Goal: Complete Application Form: Complete application form

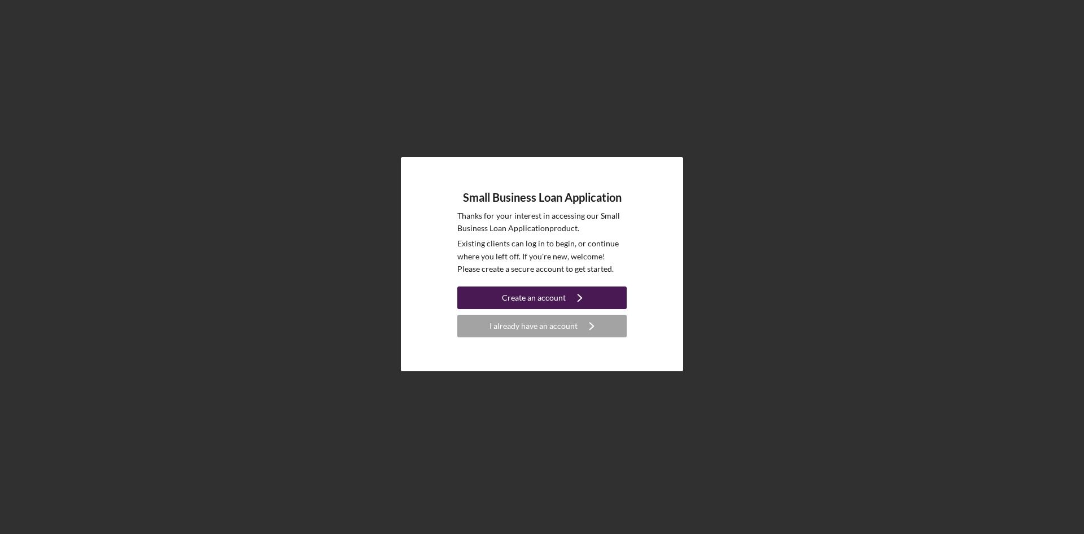
click at [534, 302] on div "Create an account" at bounding box center [534, 297] width 64 height 23
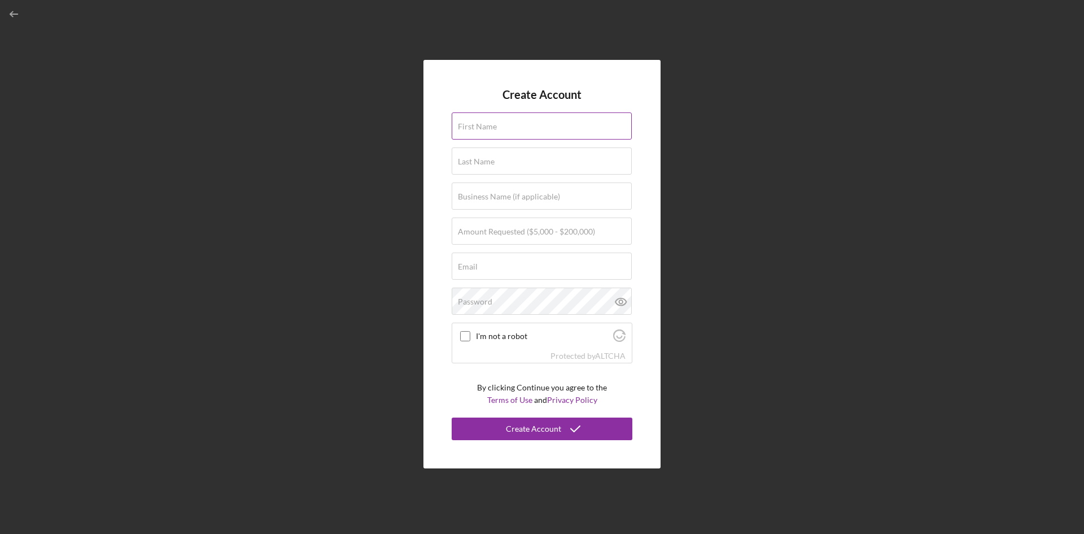
click at [534, 115] on input "First Name" at bounding box center [542, 125] width 180 height 27
type input "[PERSON_NAME]"
type input "[PERSON_NAME]'S CHILD CARE MINISTRY CORP."
type input "[PERSON_NAME][EMAIL_ADDRESS][DOMAIN_NAME]"
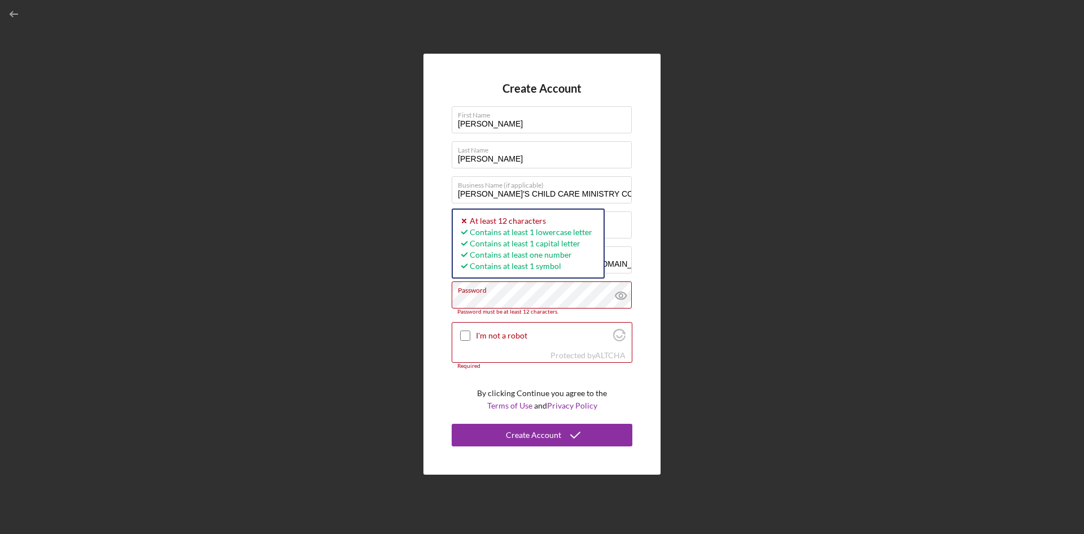
click at [437, 295] on div "Create Account First Name [PERSON_NAME] Last Name [PERSON_NAME] Business Name (…" at bounding box center [542, 264] width 237 height 421
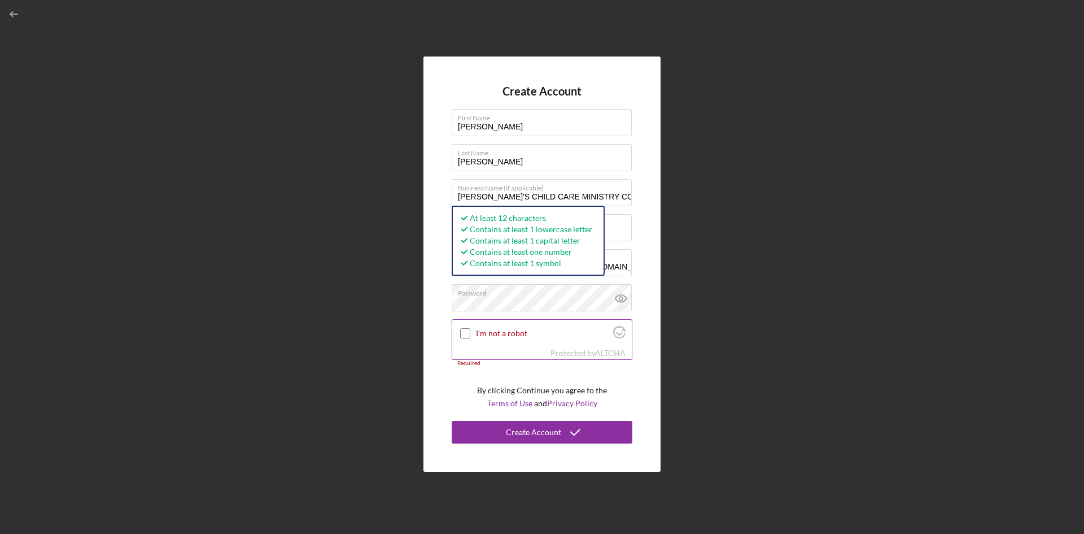
click at [465, 340] on div "I'm not a robot" at bounding box center [542, 333] width 180 height 27
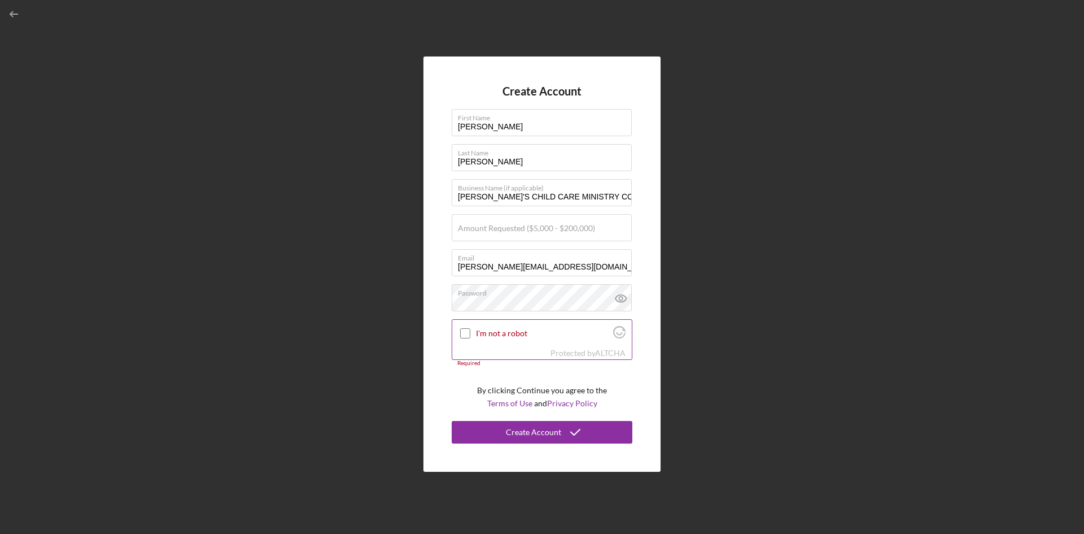
click at [465, 337] on input "I'm not a robot" at bounding box center [465, 333] width 10 height 10
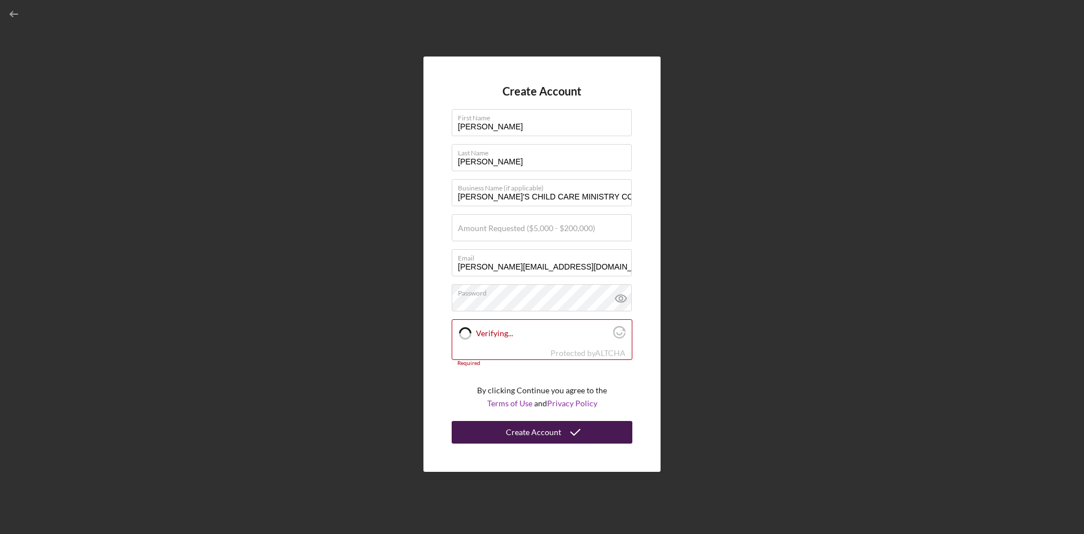
checkbox input "true"
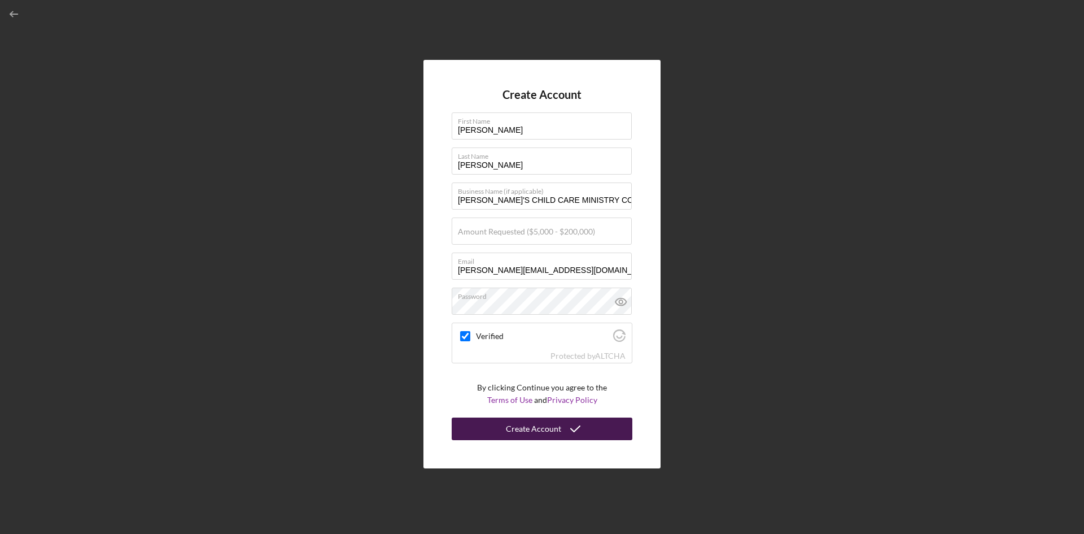
click at [520, 437] on div "Create Account" at bounding box center [533, 428] width 55 height 23
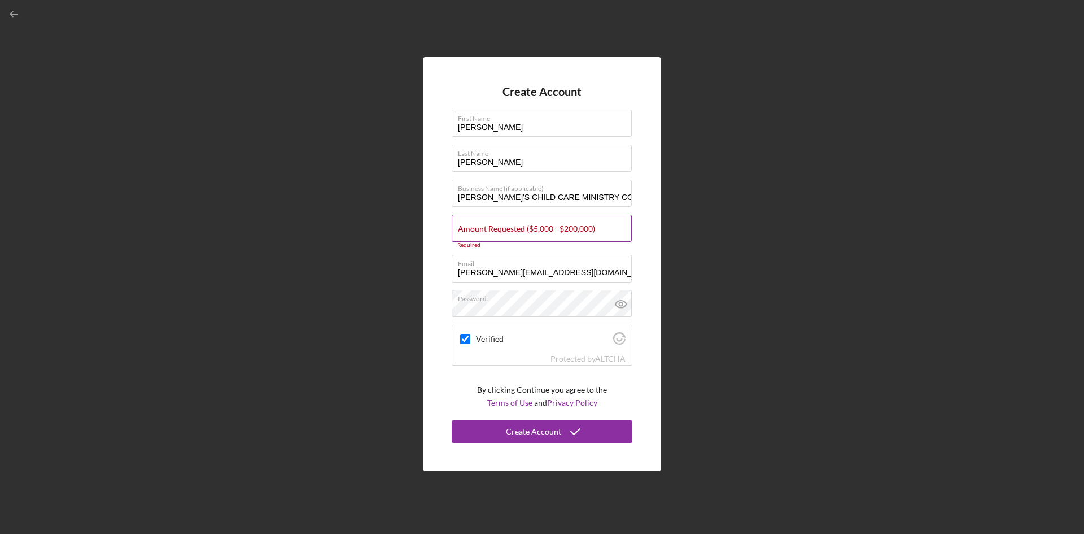
click at [560, 231] on label "Amount Requested ($5,000 - $200,000)" at bounding box center [526, 228] width 137 height 9
click at [560, 231] on input "Amount Requested ($5,000 - $200,000)" at bounding box center [542, 228] width 180 height 27
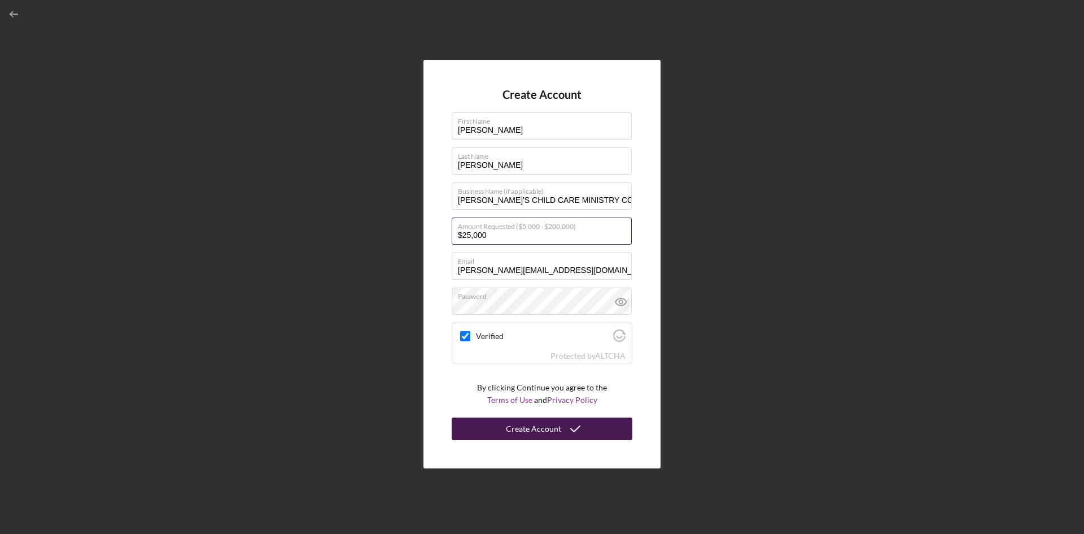
type input "$25,000"
click at [522, 426] on div "Create Account" at bounding box center [533, 428] width 55 height 23
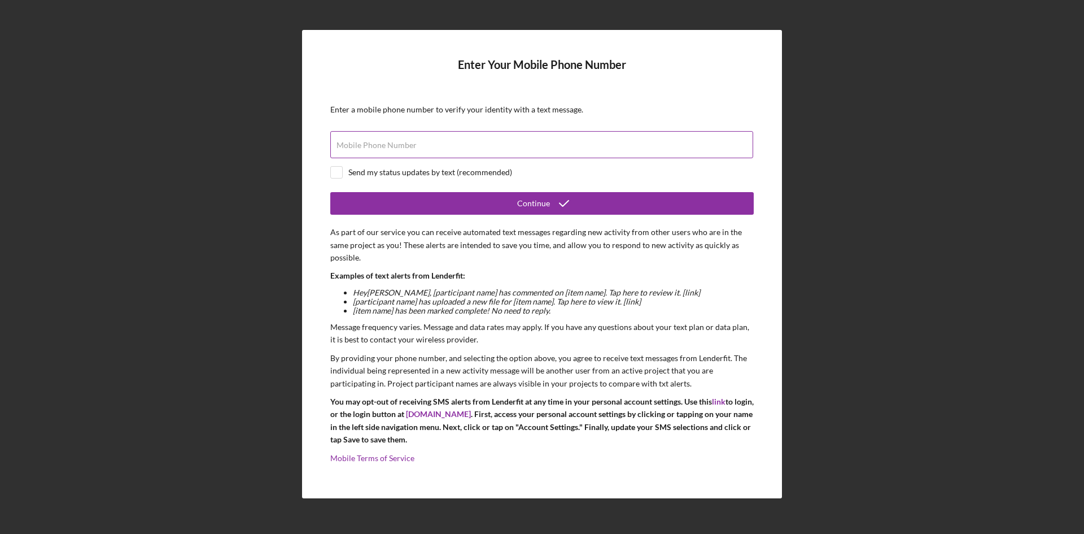
click at [515, 138] on div "Mobile Phone Number" at bounding box center [542, 145] width 424 height 28
type input "[PHONE_NUMBER]"
click at [340, 172] on input "checkbox" at bounding box center [336, 172] width 11 height 11
checkbox input "true"
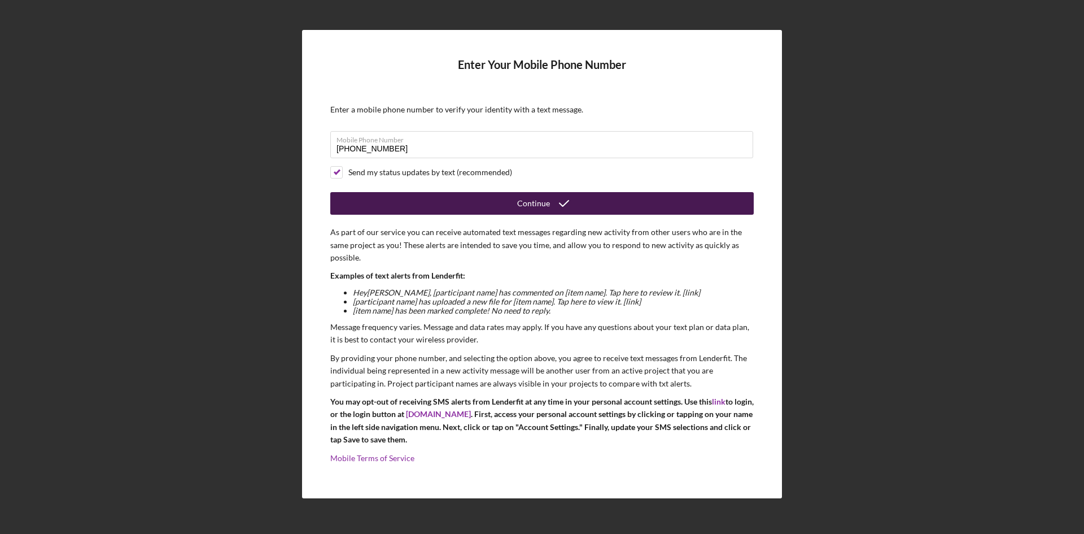
click at [414, 201] on button "Continue" at bounding box center [542, 203] width 424 height 23
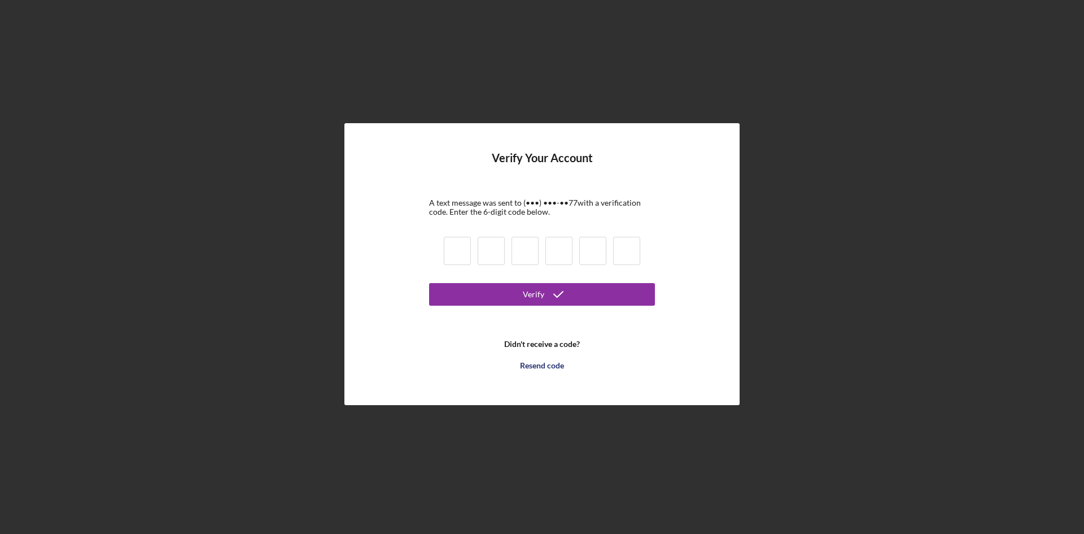
click at [458, 247] on input at bounding box center [457, 251] width 27 height 28
type input "7"
type input "9"
type input "8"
type input "7"
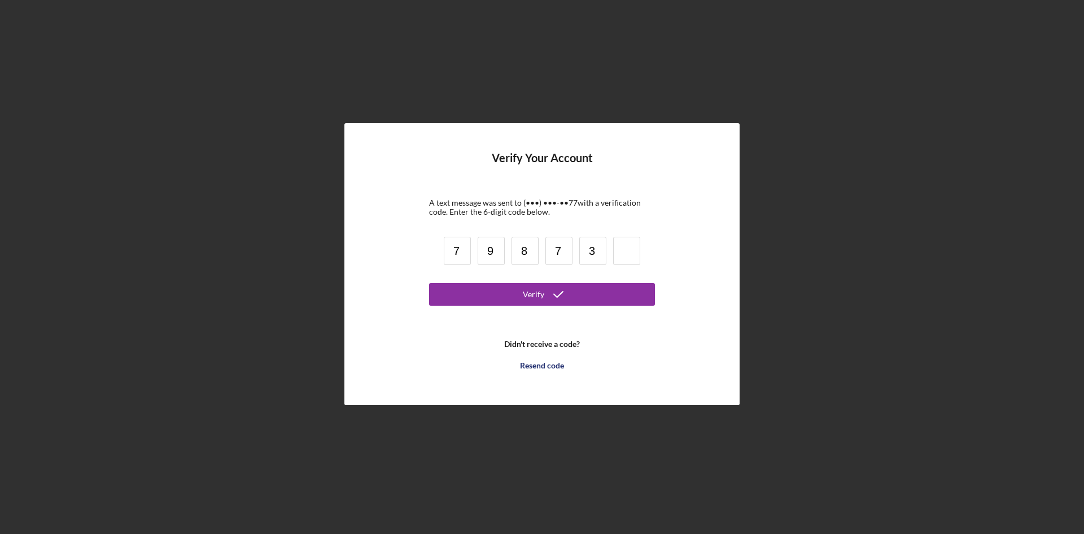
type input "3"
type input "4"
click at [506, 300] on button "Verify" at bounding box center [542, 294] width 226 height 23
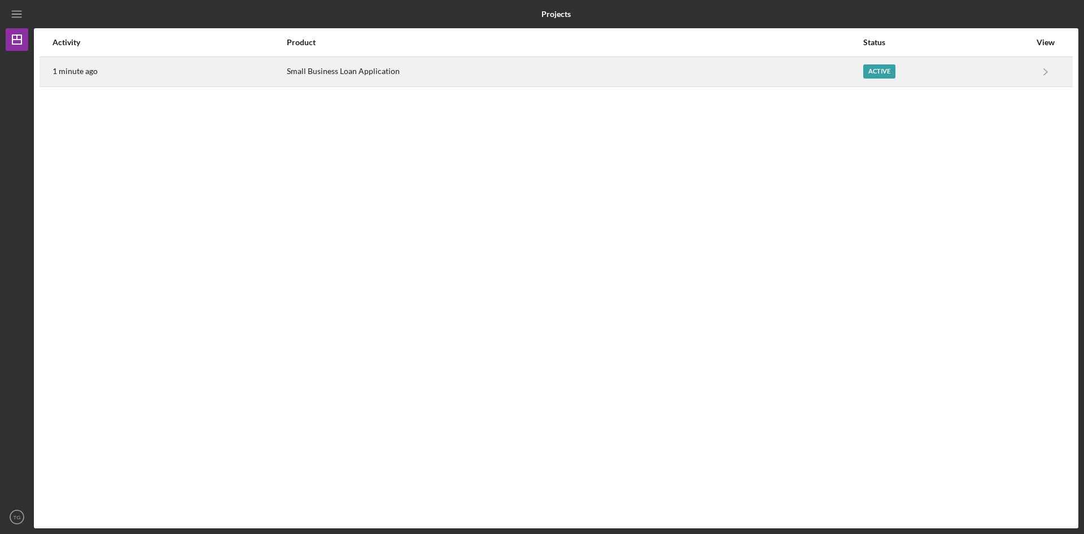
click at [875, 69] on div "Active" at bounding box center [880, 71] width 32 height 14
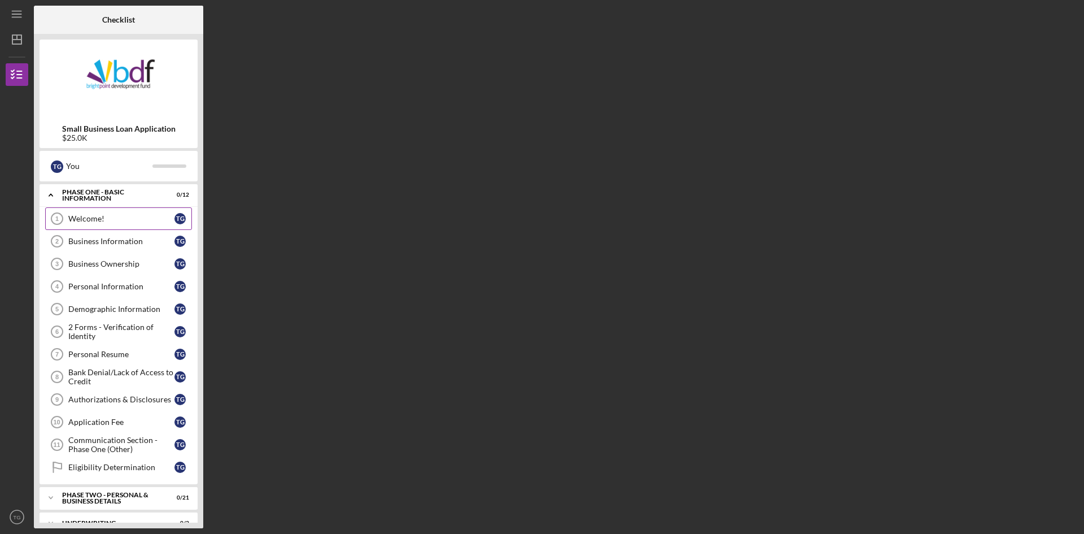
click at [142, 212] on link "Welcome! 1 Welcome! T G" at bounding box center [118, 218] width 147 height 23
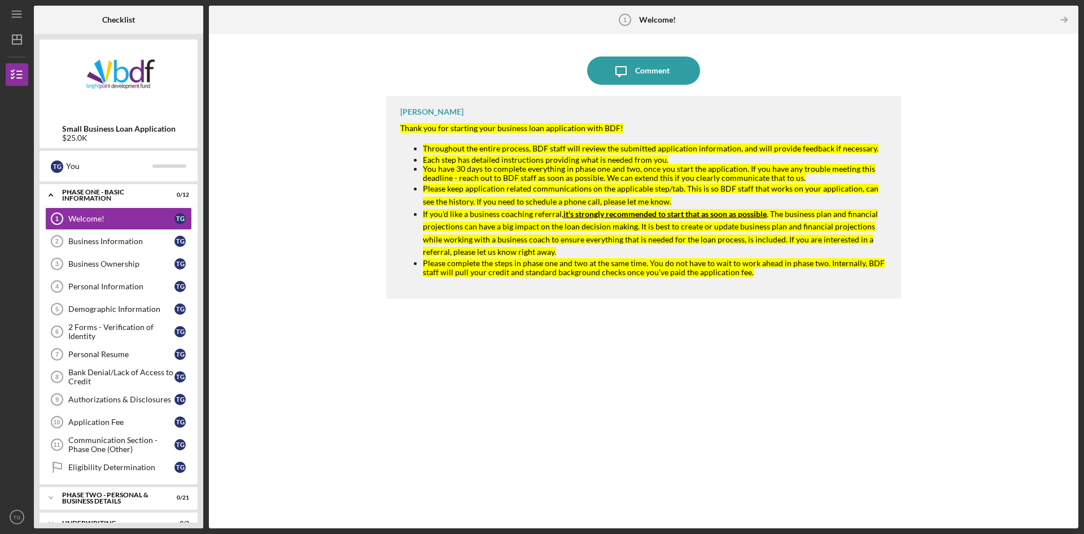
click at [910, 99] on div "Icon/Message Comment [PERSON_NAME] Thank you for starting your business loan ap…" at bounding box center [644, 281] width 859 height 483
click at [151, 247] on link "Business Information 2 Business Information T G" at bounding box center [118, 241] width 147 height 23
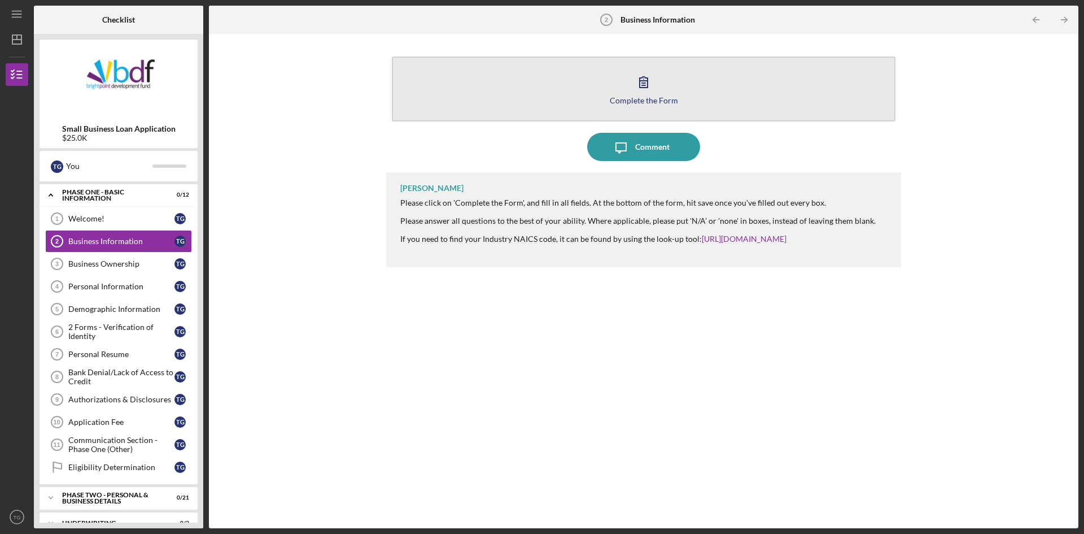
click at [645, 99] on div "Complete the Form" at bounding box center [644, 100] width 68 height 8
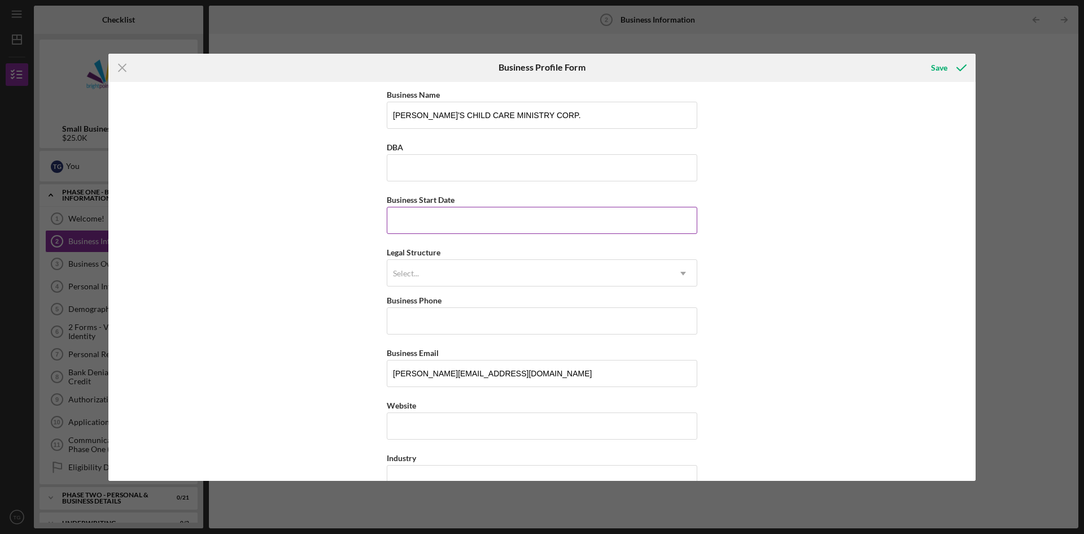
click at [464, 219] on input "Business Start Date" at bounding box center [542, 220] width 311 height 27
click at [477, 224] on input "11/20/23yy" at bounding box center [542, 220] width 311 height 27
type input "[DATE]"
click at [488, 270] on div "Select..." at bounding box center [528, 273] width 282 height 26
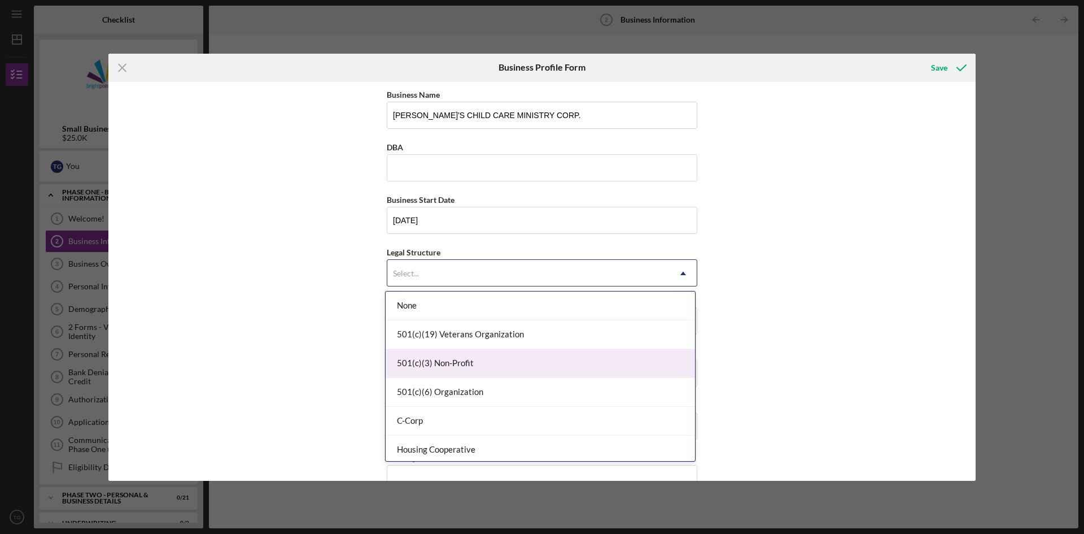
click at [488, 362] on div "501(c)(3) Non-Profit" at bounding box center [541, 363] width 310 height 29
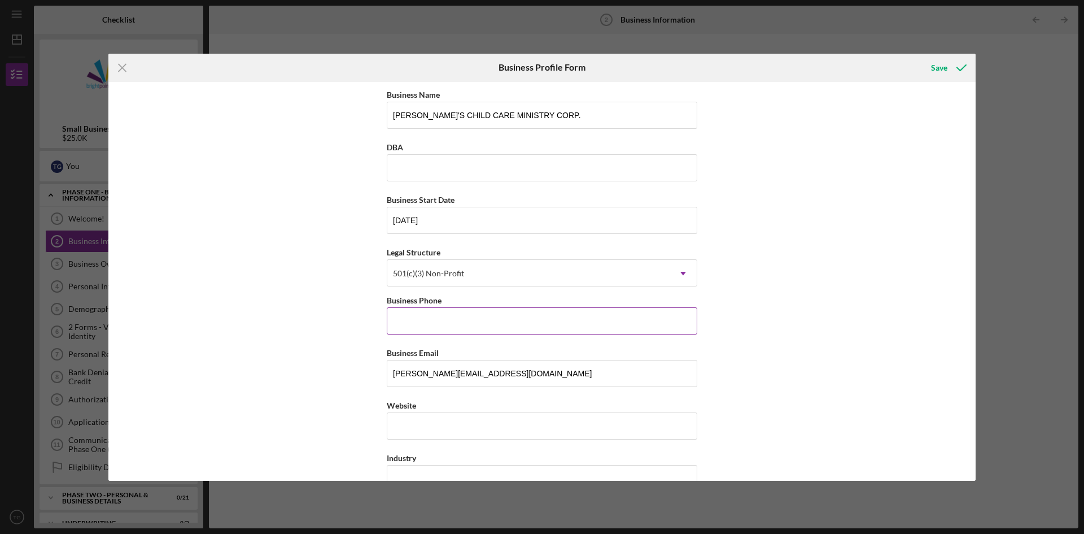
click at [460, 311] on input "Business Phone" at bounding box center [542, 320] width 311 height 27
type input "[PHONE_NUMBER]"
click at [464, 428] on input "Website" at bounding box center [542, 425] width 311 height 27
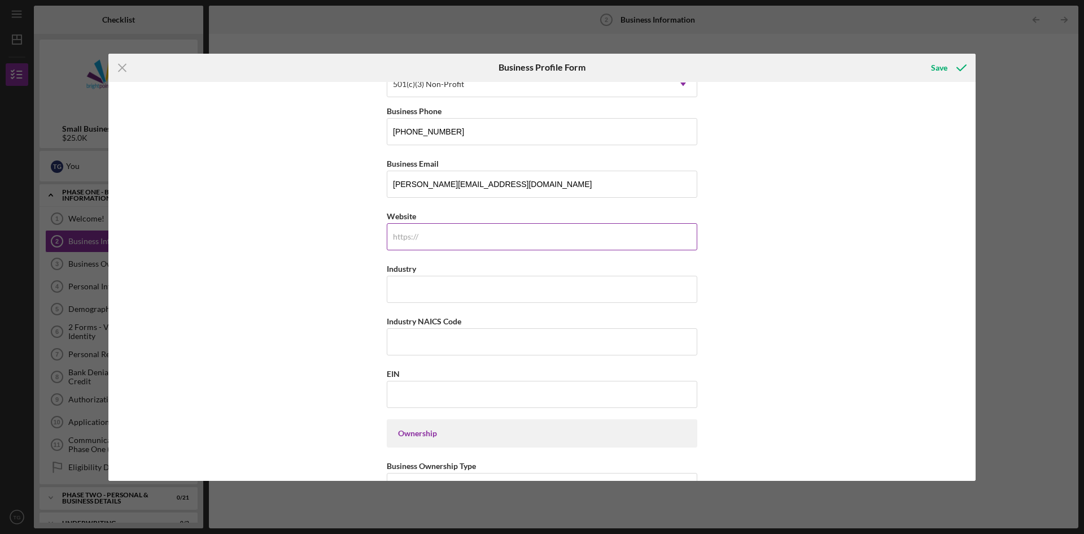
scroll to position [197, 0]
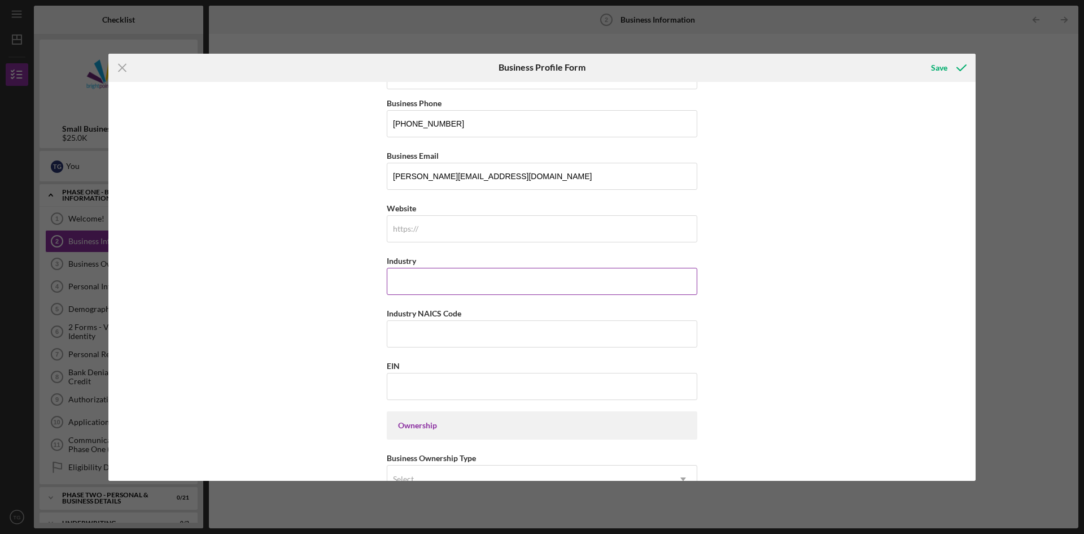
click at [576, 281] on input "Industry" at bounding box center [542, 281] width 311 height 27
type input "Childcare"
click at [463, 336] on input "Industry NAICS Code" at bounding box center [542, 333] width 311 height 27
type input "8351"
click at [459, 387] on input "EIN" at bounding box center [542, 386] width 311 height 27
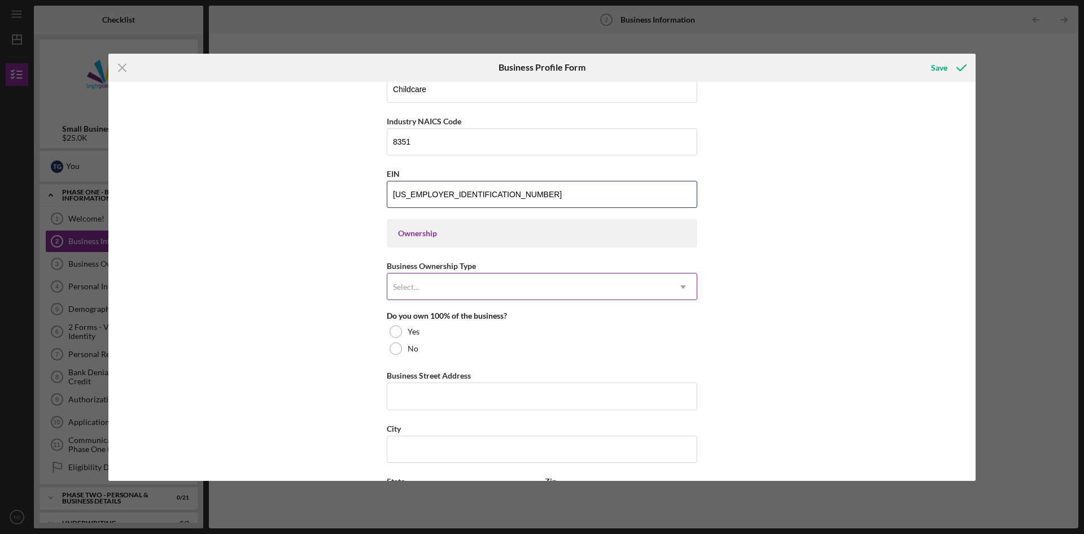
scroll to position [390, 0]
type input "[US_EMPLOYER_IDENTIFICATION_NUMBER]"
click at [465, 289] on div "Select..." at bounding box center [528, 286] width 282 height 26
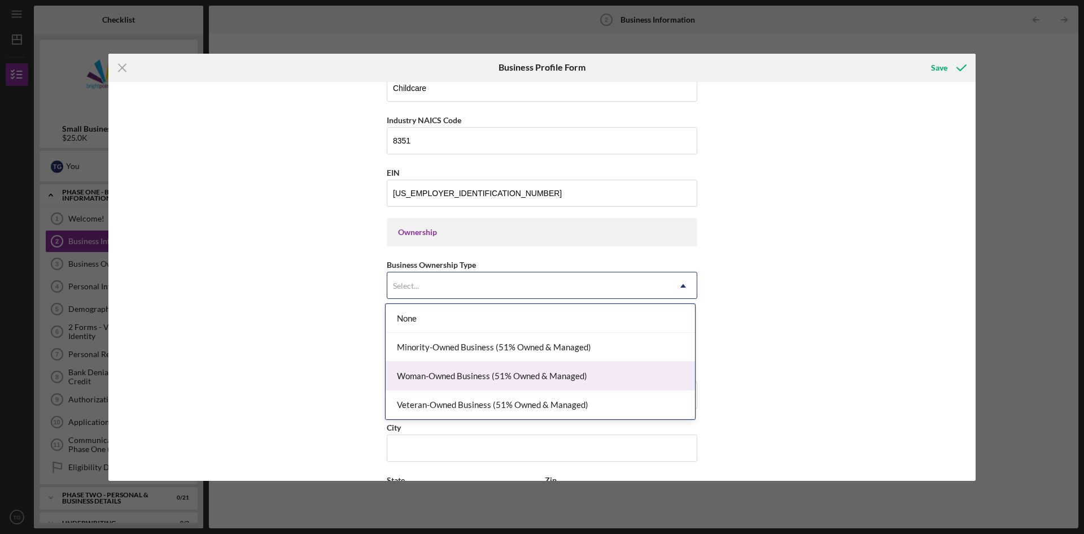
click at [499, 375] on div "Woman-Owned Business (51% Owned & Managed)" at bounding box center [541, 375] width 310 height 29
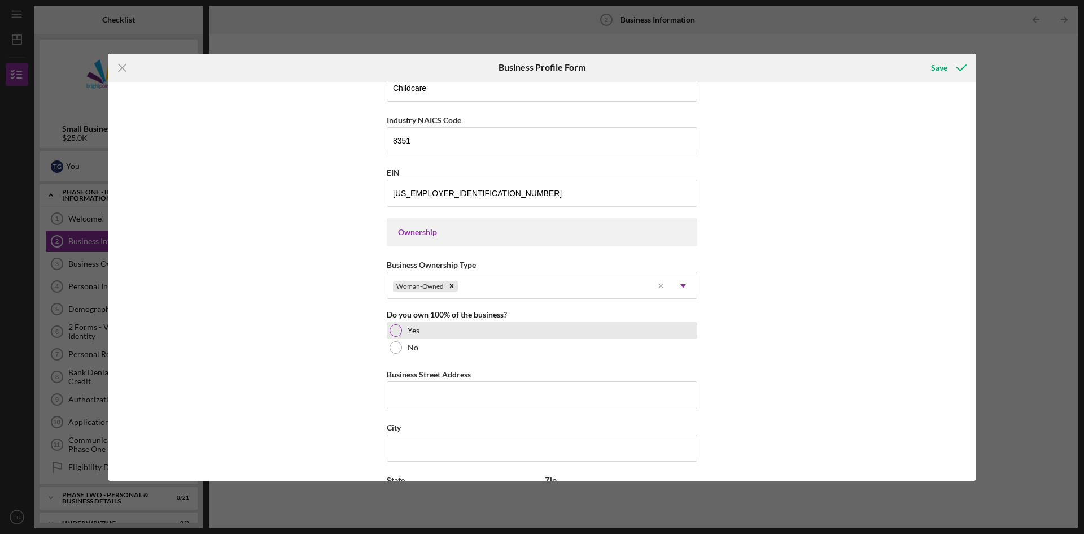
click at [396, 328] on div at bounding box center [396, 330] width 12 height 12
click at [472, 389] on input "Business Street Address" at bounding box center [542, 394] width 311 height 27
type input "808 Pontiac"
type input "[PERSON_NAME]'S CHILD CARE MINISTRY CORP."
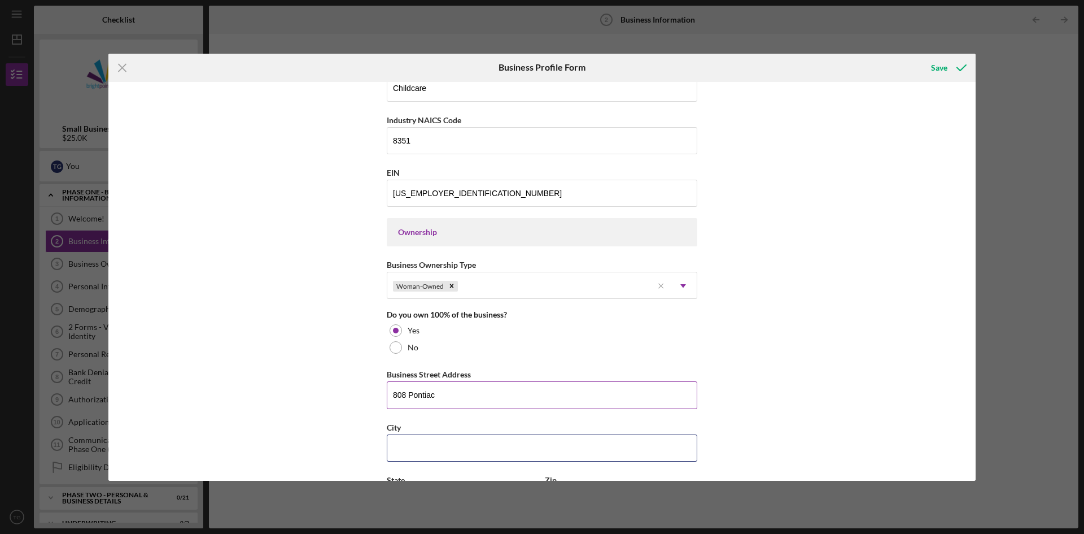
type input "[GEOGRAPHIC_DATA][PERSON_NAME]"
type input "IN"
type input "46803"
type input "IN"
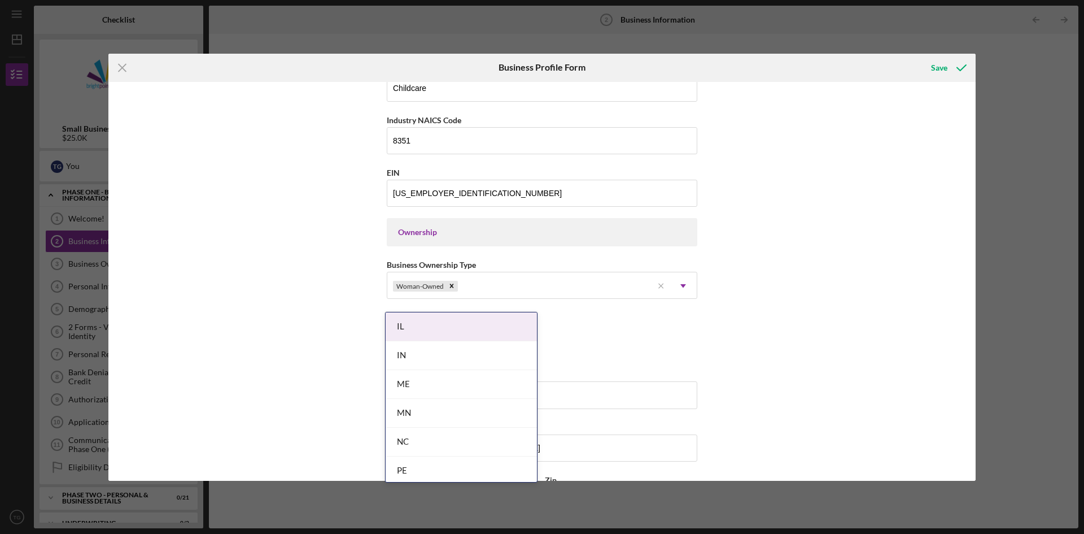
click at [814, 252] on div "Business Name [PERSON_NAME]'S CHILD CARE MINISTRY CORP. DBA [PERSON_NAME]'S CHI…" at bounding box center [542, 281] width 868 height 399
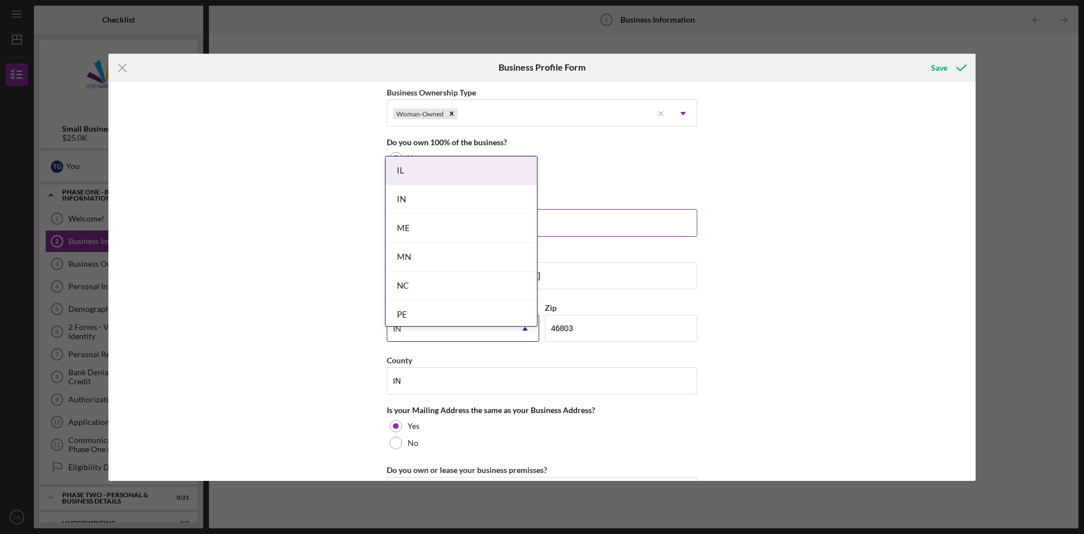
scroll to position [565, 0]
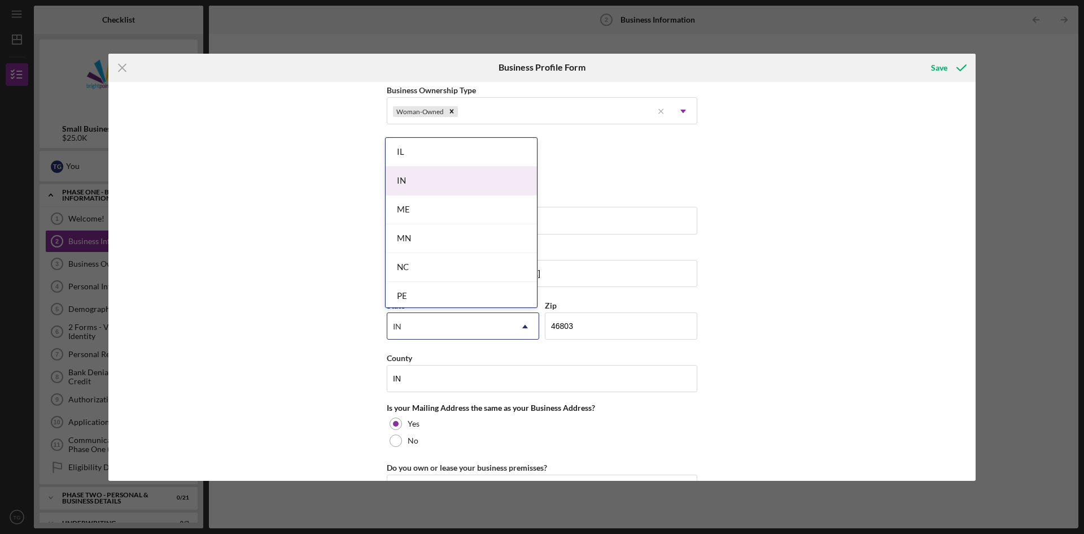
click at [480, 191] on div "IN" at bounding box center [461, 181] width 151 height 29
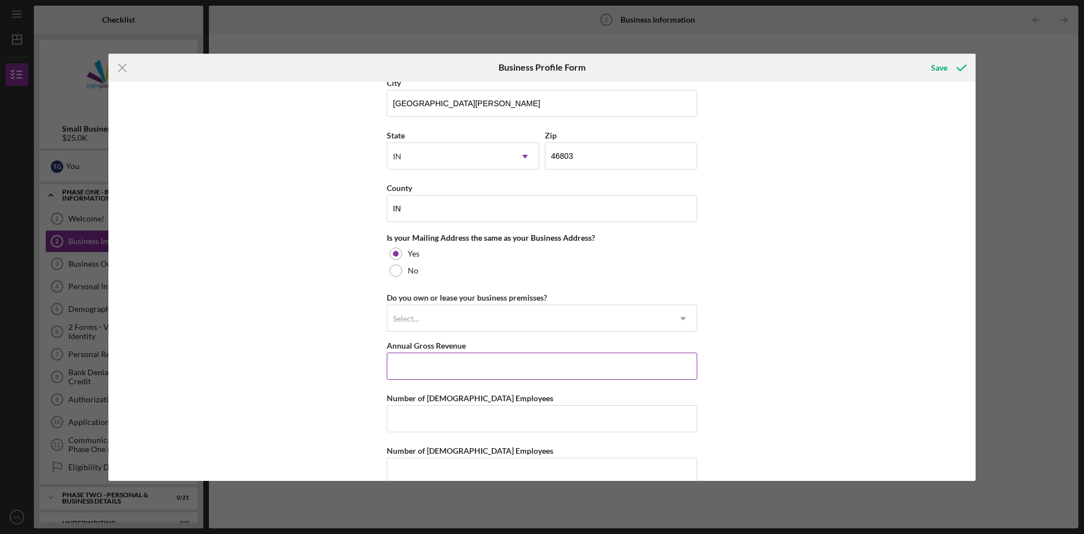
scroll to position [756, 0]
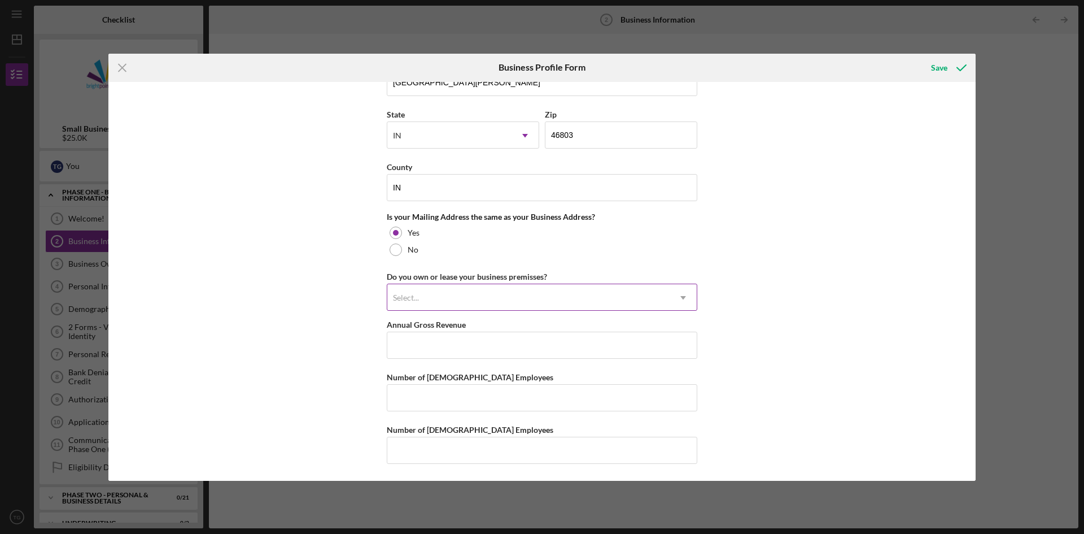
click at [490, 291] on div "Select..." at bounding box center [528, 298] width 282 height 26
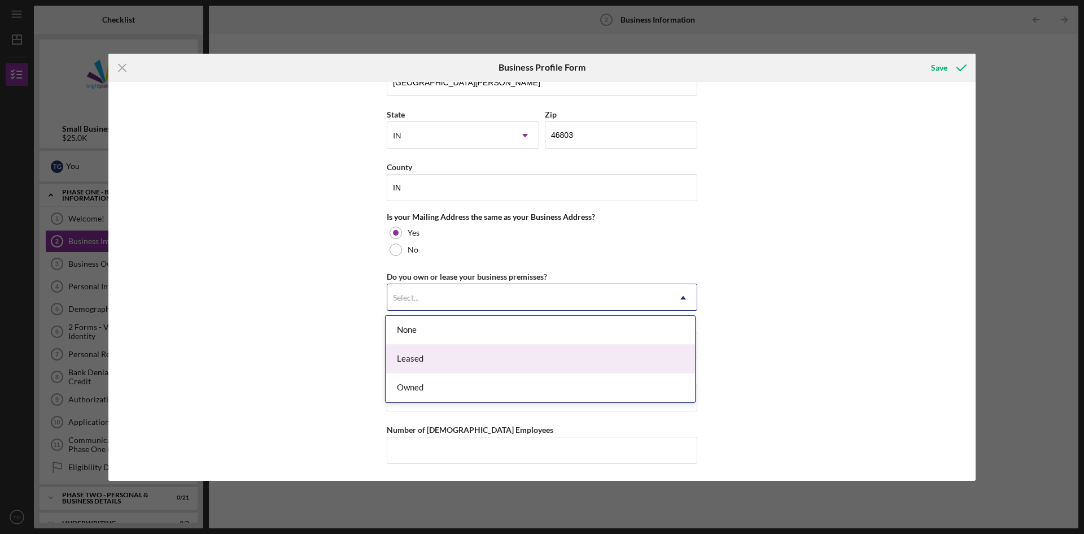
click at [440, 355] on div "Leased" at bounding box center [541, 359] width 310 height 29
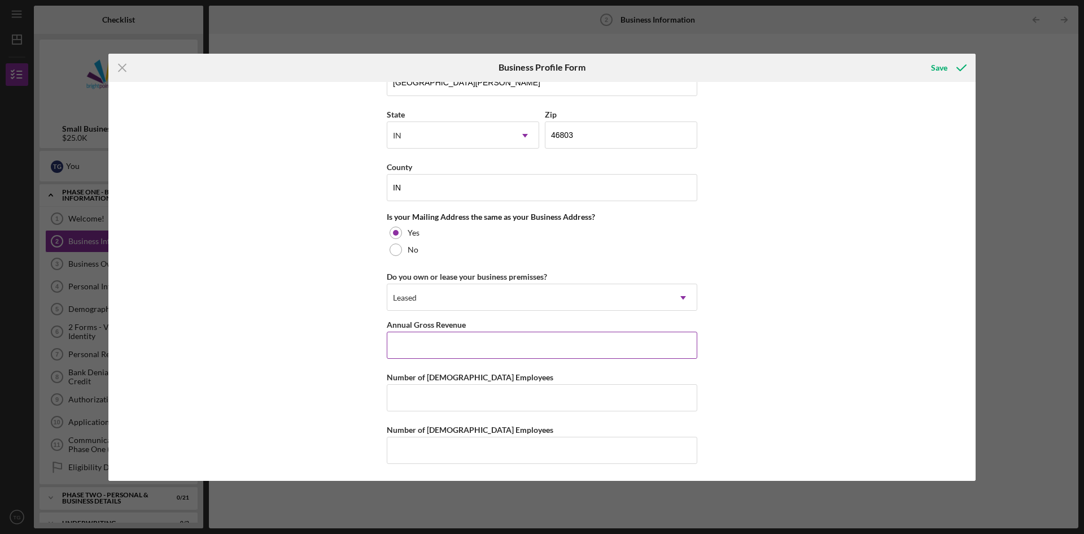
click at [595, 338] on input "Annual Gross Revenue" at bounding box center [542, 345] width 311 height 27
type input "$120,000"
click at [595, 398] on input "Number of [DEMOGRAPHIC_DATA] Employees" at bounding box center [542, 397] width 311 height 27
type input "2"
click at [520, 448] on input "Number of [DEMOGRAPHIC_DATA] Employees" at bounding box center [542, 450] width 311 height 27
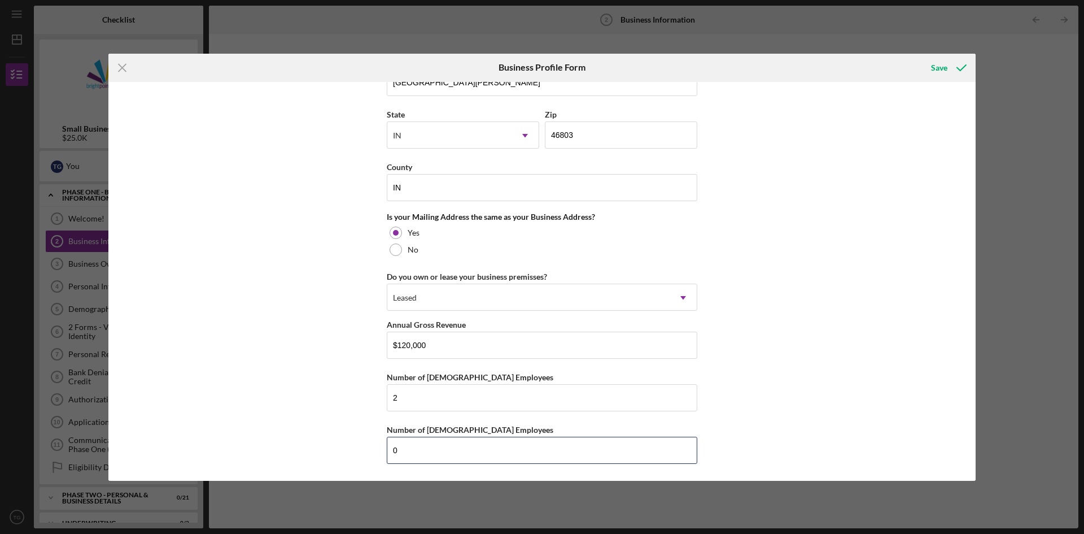
type input "0"
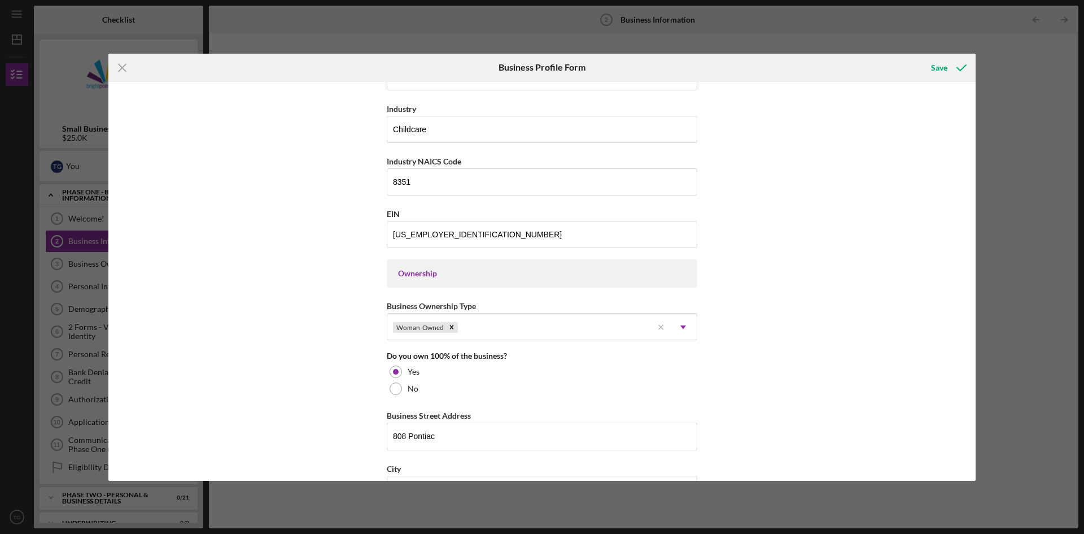
scroll to position [212, 0]
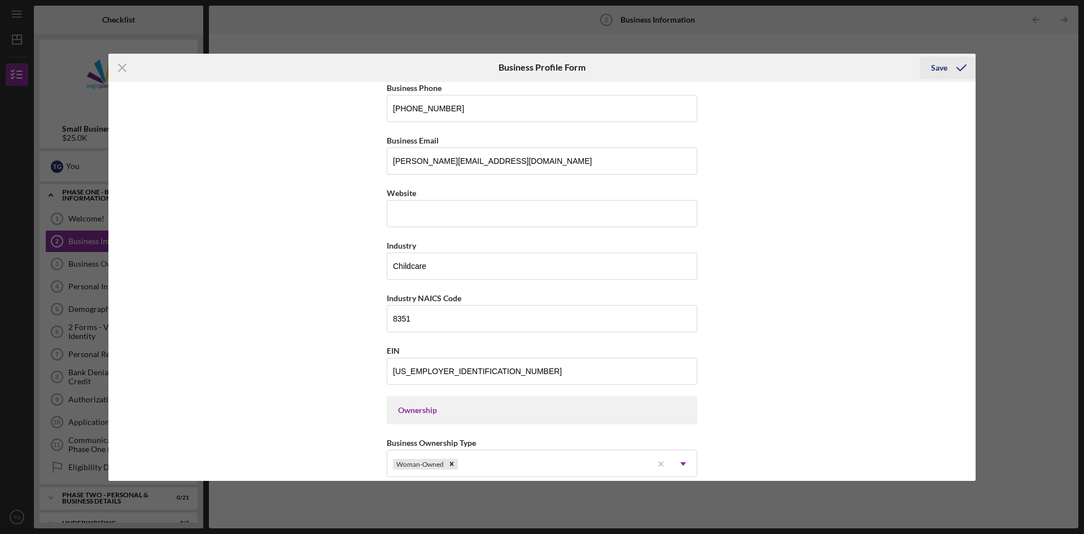
click at [934, 72] on div "Save" at bounding box center [939, 67] width 16 height 23
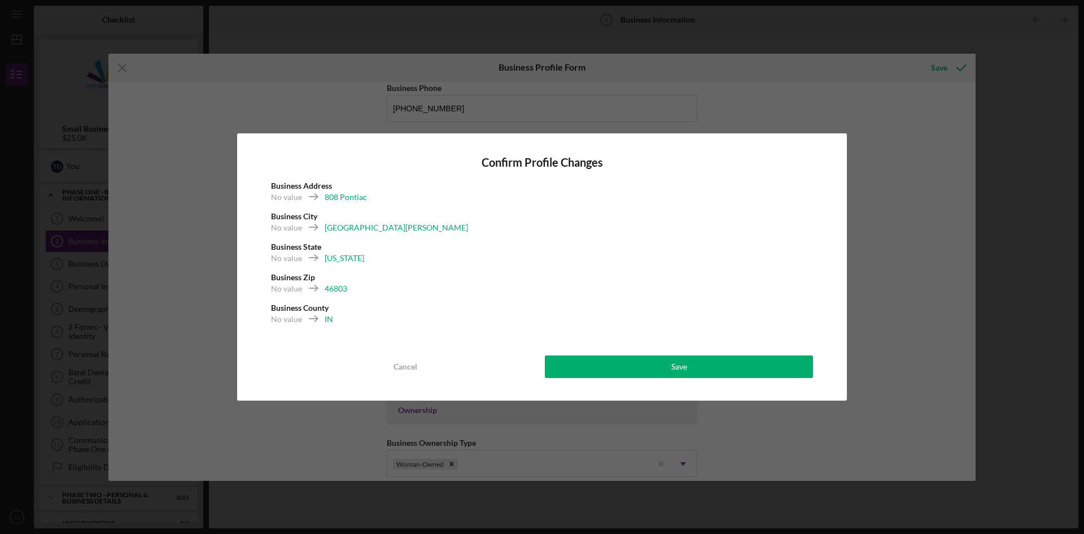
click at [328, 316] on div "IN" at bounding box center [329, 318] width 8 height 11
click at [417, 361] on button "Cancel" at bounding box center [405, 366] width 268 height 23
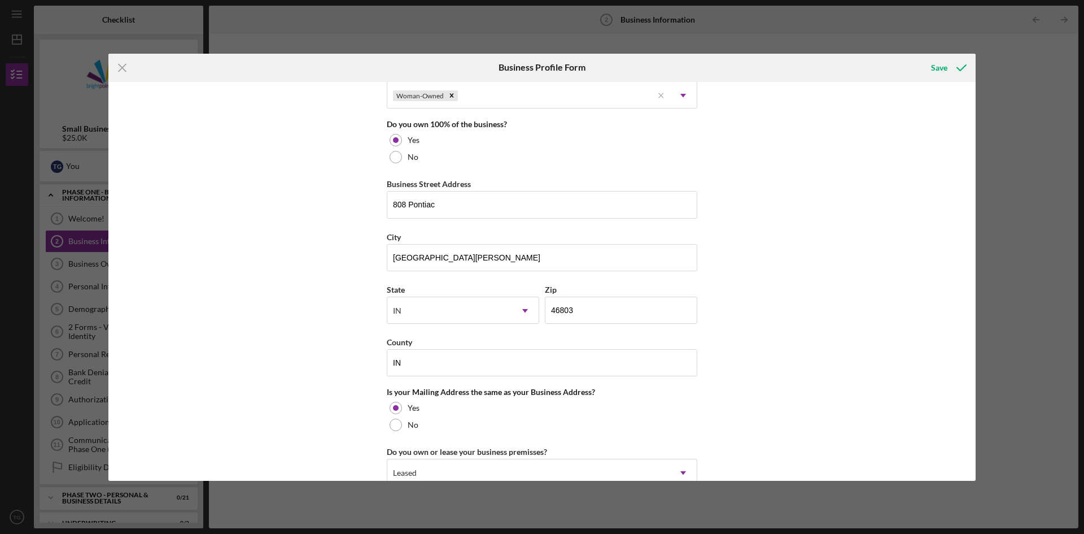
scroll to position [583, 0]
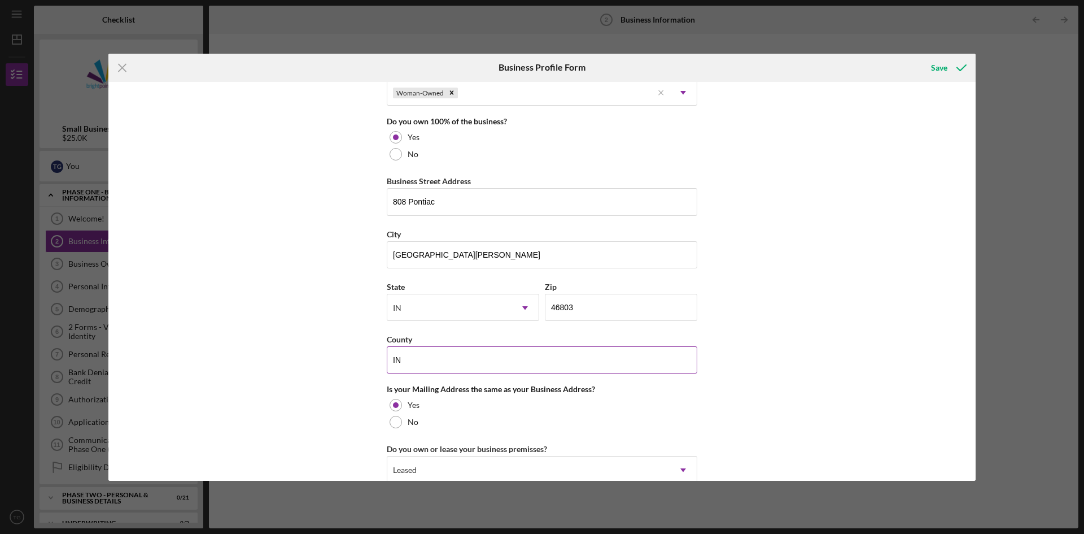
click at [474, 354] on input "IN" at bounding box center [542, 359] width 311 height 27
type input "I"
type input "[PERSON_NAME]"
click at [926, 387] on div "Business Name [PERSON_NAME]'S CHILD CARE MINISTRY CORP. DBA [PERSON_NAME]'S CHI…" at bounding box center [542, 281] width 868 height 399
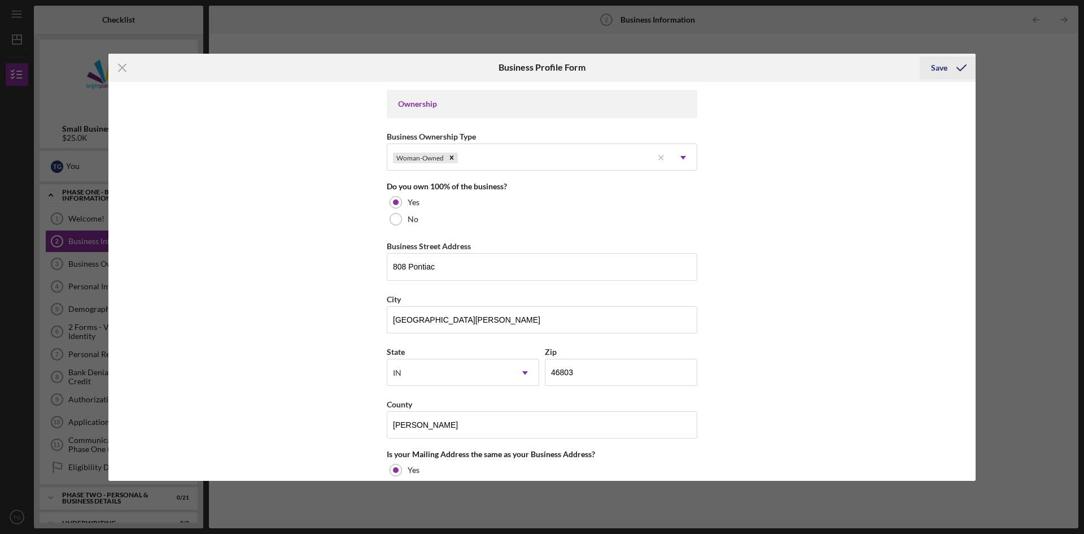
scroll to position [512, 0]
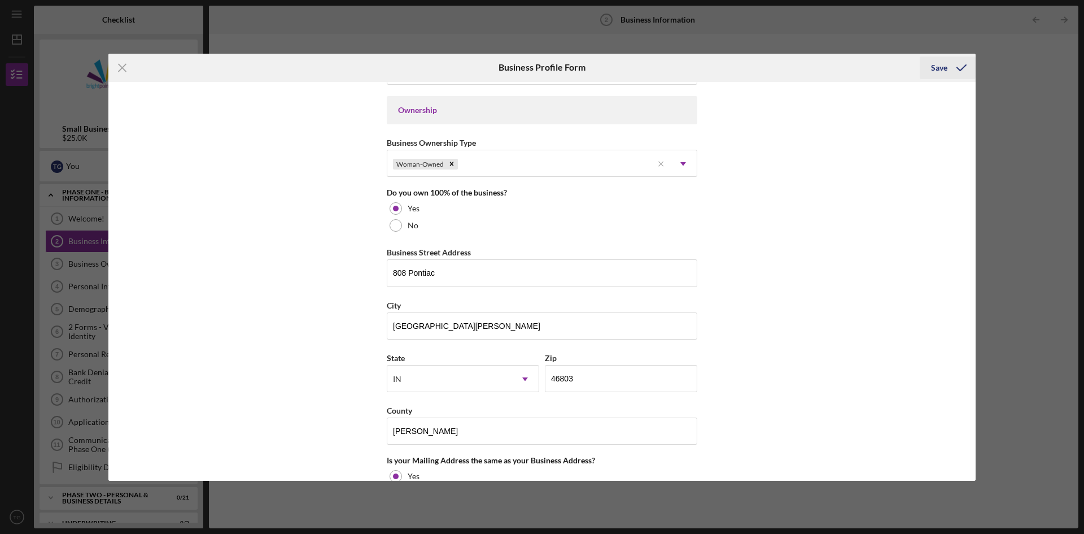
click at [934, 69] on div "Save" at bounding box center [939, 67] width 16 height 23
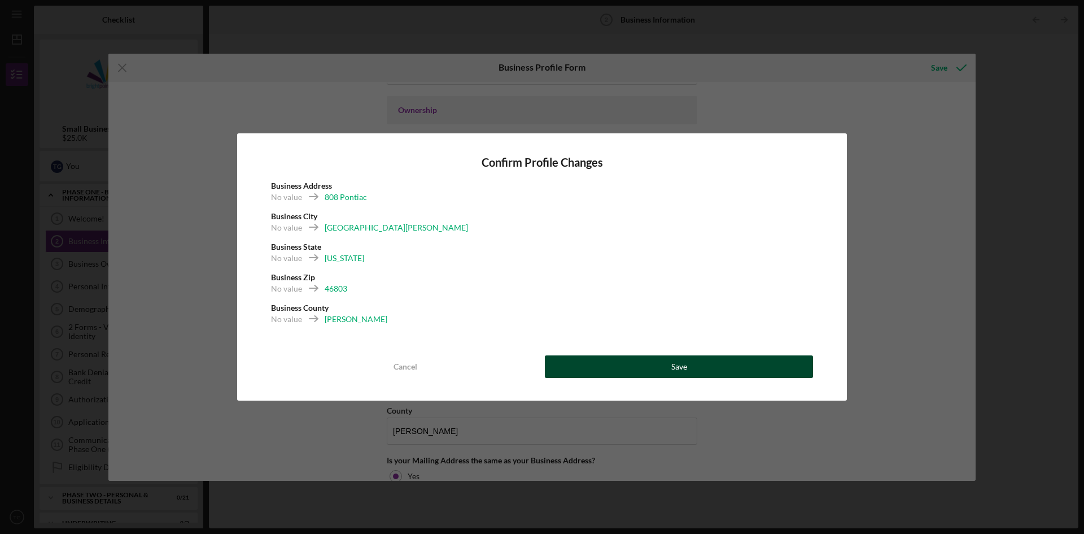
click at [668, 363] on button "Save" at bounding box center [679, 366] width 268 height 23
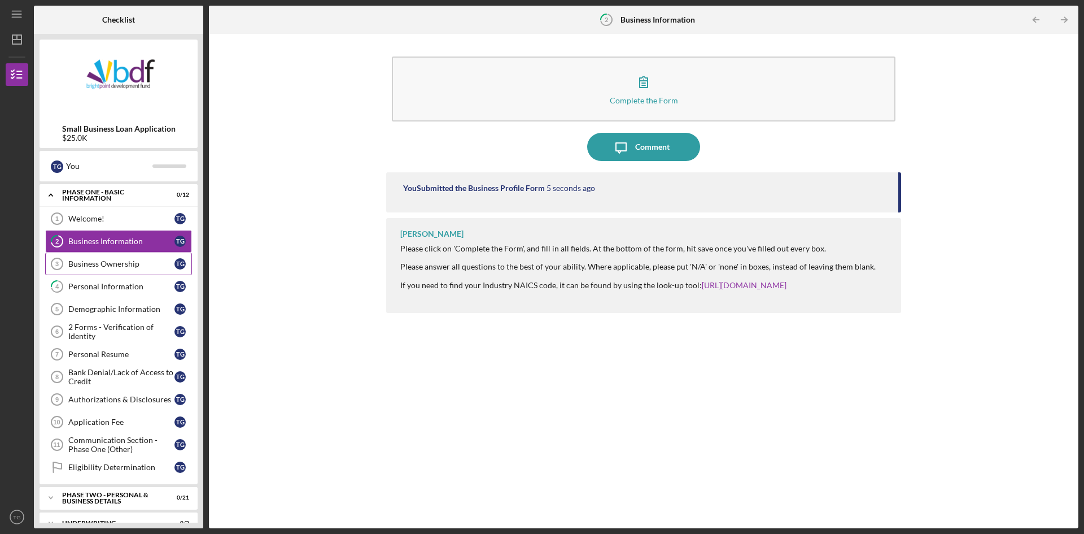
click at [146, 261] on div "Business Ownership" at bounding box center [121, 263] width 106 height 9
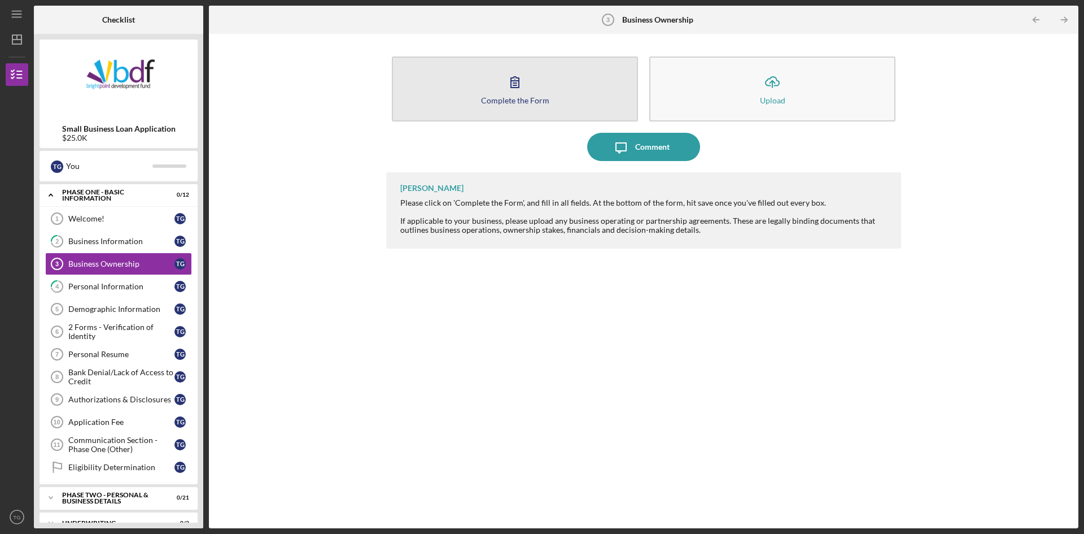
click at [546, 101] on div "Complete the Form" at bounding box center [515, 100] width 68 height 8
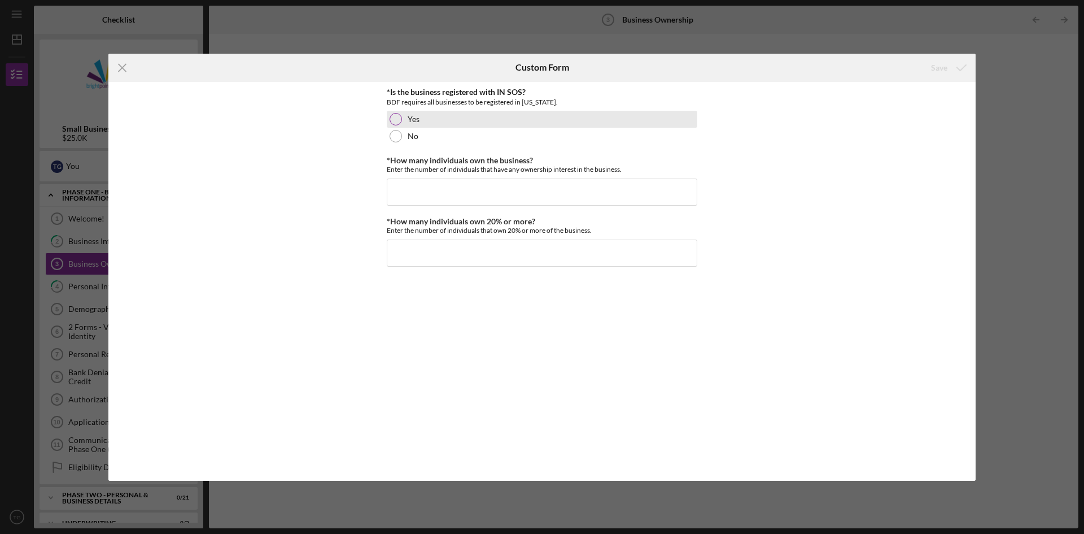
click at [397, 115] on div at bounding box center [396, 119] width 12 height 12
click at [500, 181] on input "*How many individuals own the business?" at bounding box center [542, 191] width 311 height 27
type input "1"
click at [516, 259] on input "*How many individuals own 20% or more?" at bounding box center [542, 252] width 311 height 27
type input "1"
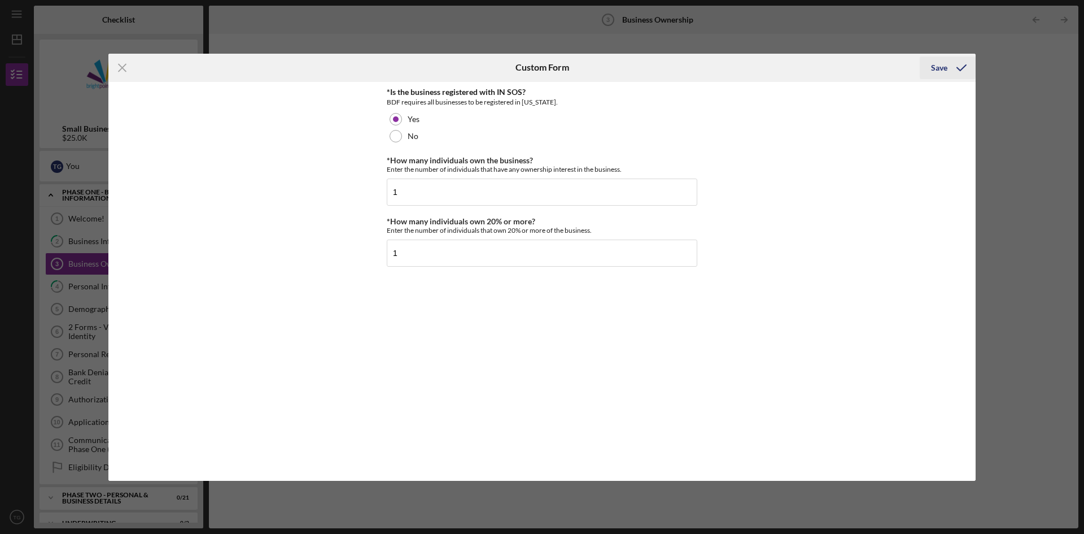
click at [936, 69] on div "Save" at bounding box center [939, 67] width 16 height 23
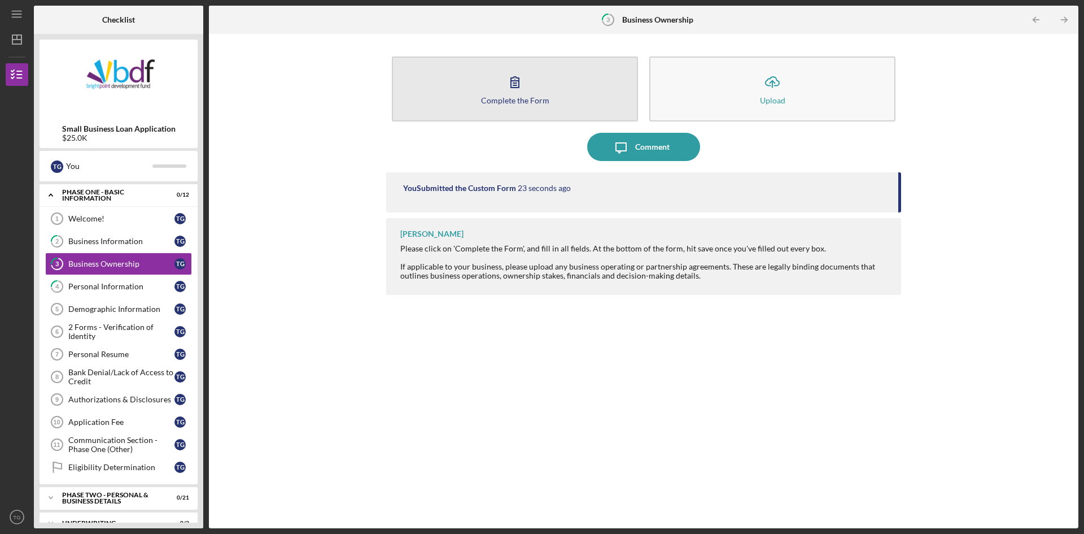
click at [600, 81] on button "Complete the Form Form" at bounding box center [515, 88] width 246 height 65
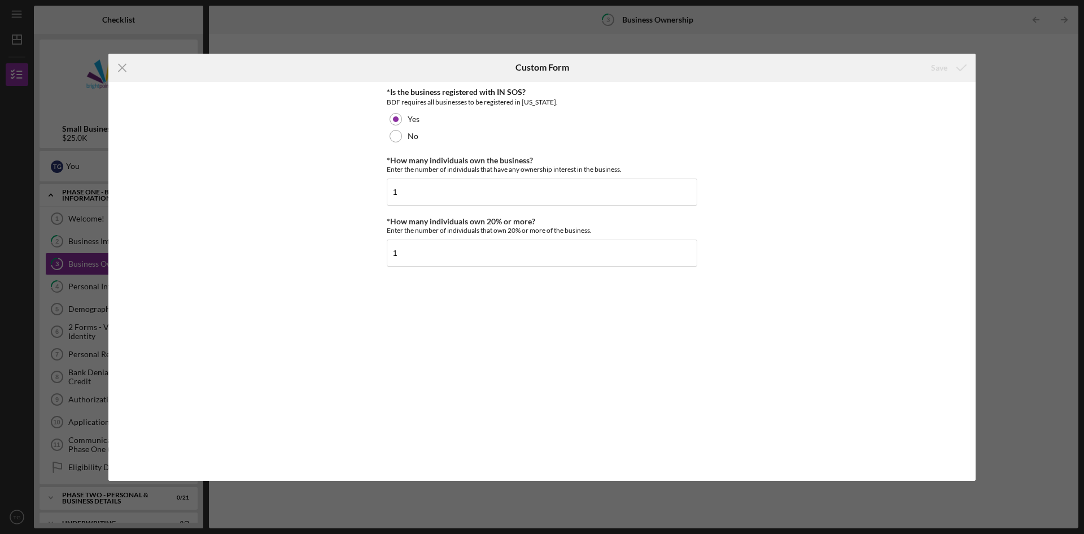
click at [886, 40] on div "Icon/Menu Close Custom Form Save *Is the business registered with IN SOS? BDF r…" at bounding box center [542, 267] width 1084 height 534
click at [122, 64] on icon "Icon/Menu Close" at bounding box center [122, 68] width 28 height 28
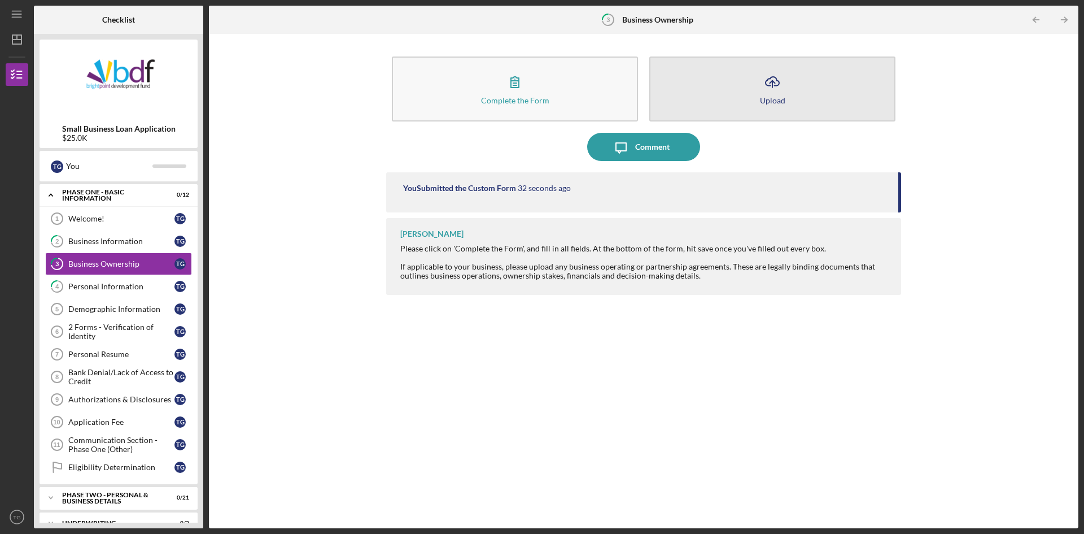
click at [759, 96] on button "Icon/Upload Upload" at bounding box center [773, 88] width 246 height 65
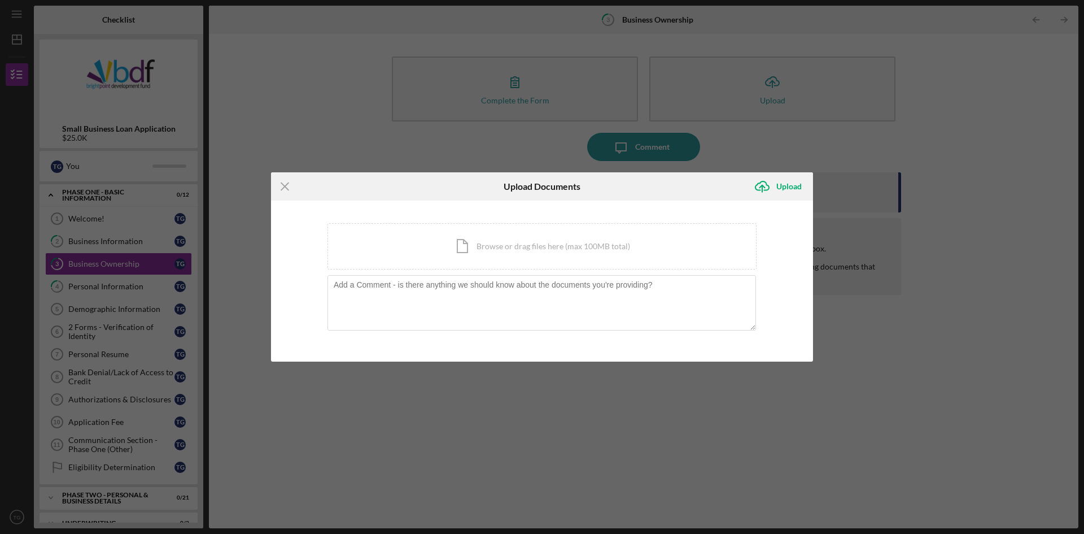
click at [840, 142] on div "Icon/Menu Close Upload Documents Icon/Upload Upload You're uploading documents …" at bounding box center [542, 267] width 1084 height 534
click at [282, 182] on icon "Icon/Menu Close" at bounding box center [285, 186] width 28 height 28
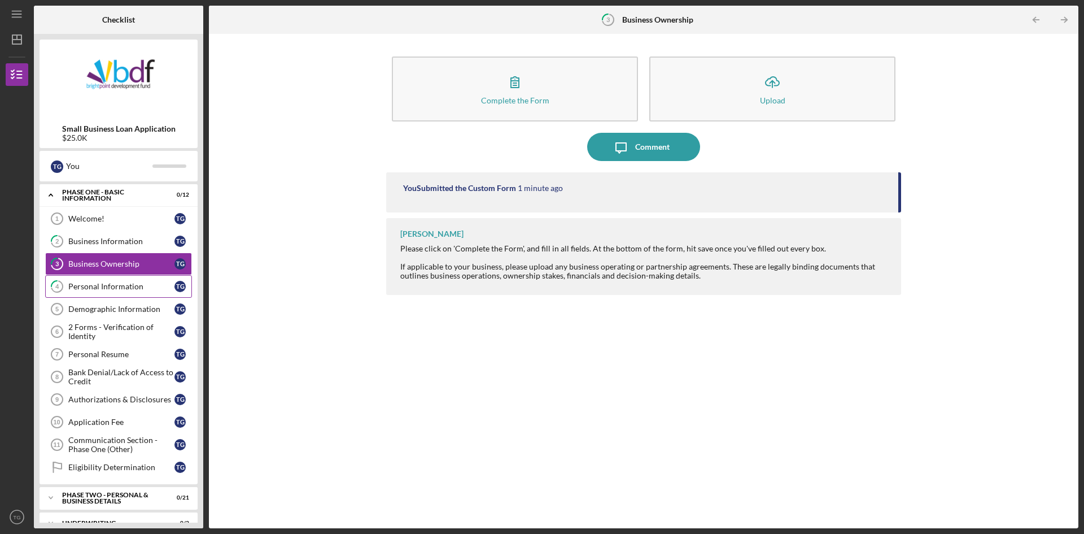
click at [87, 283] on div "Personal Information" at bounding box center [121, 286] width 106 height 9
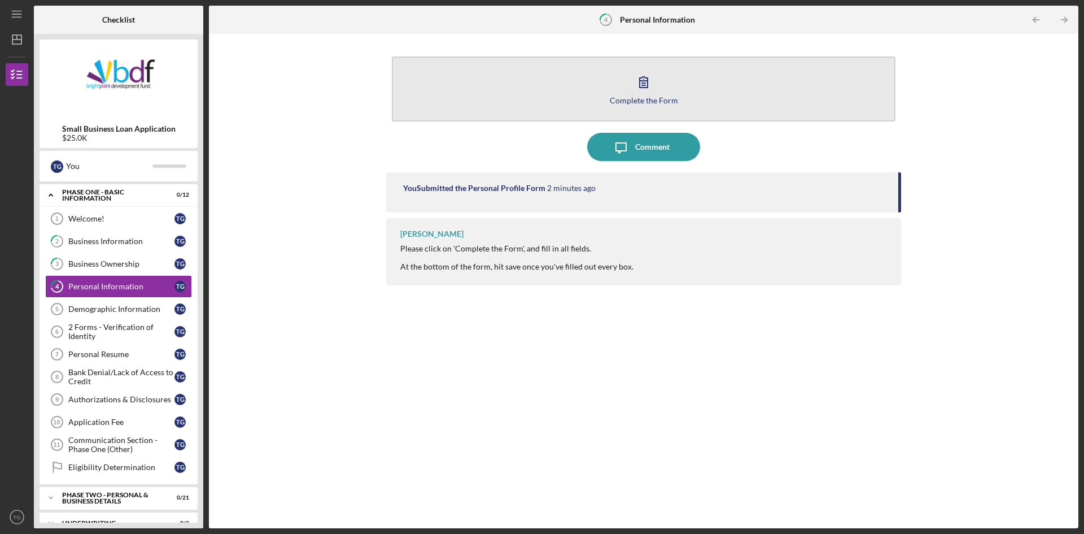
click at [608, 98] on button "Complete the Form Form" at bounding box center [644, 88] width 504 height 65
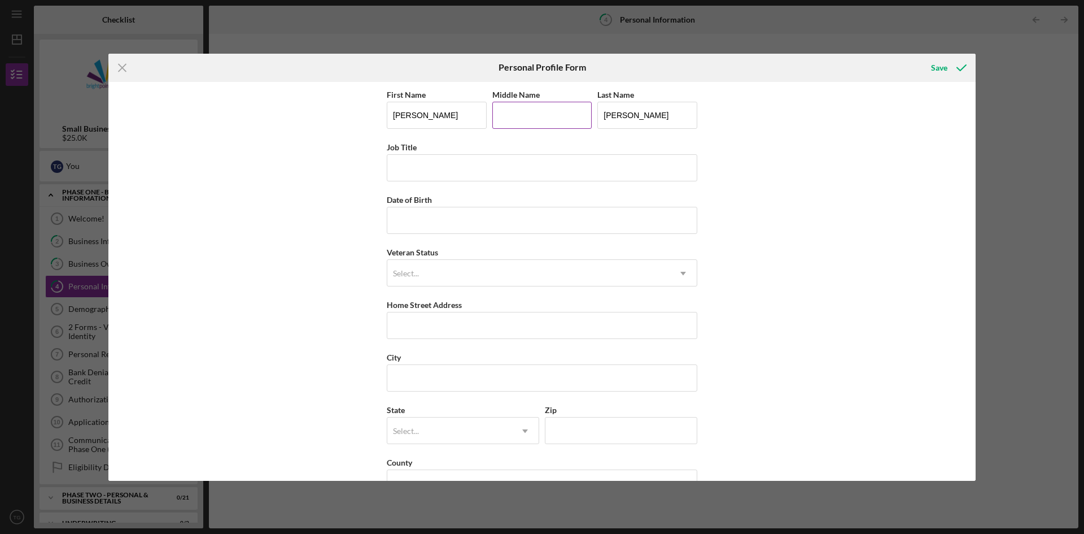
click at [552, 116] on input "Middle Name" at bounding box center [543, 115] width 100 height 27
type input "[PERSON_NAME]"
click at [487, 165] on input "Job Title" at bounding box center [542, 167] width 311 height 27
type input "Owner"
click at [495, 217] on input "Date of Birth" at bounding box center [542, 220] width 311 height 27
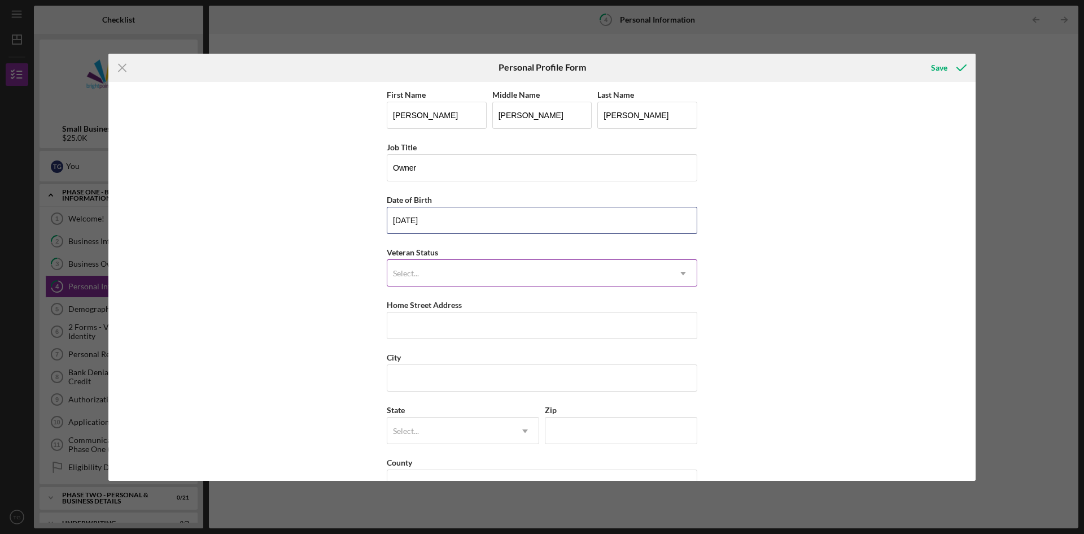
type input "[DATE]"
click at [498, 272] on div "Select..." at bounding box center [528, 273] width 282 height 26
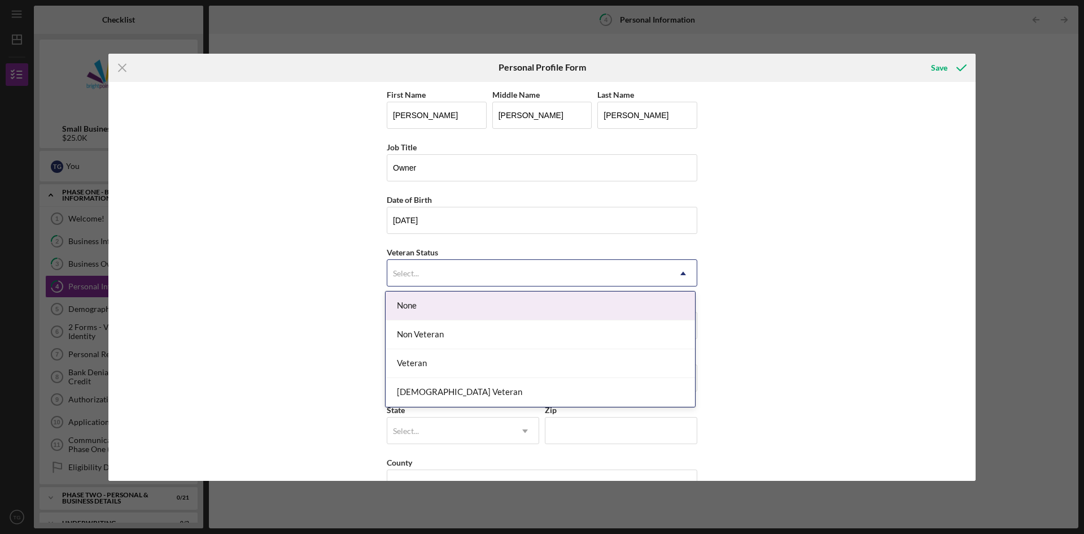
click at [471, 305] on div "None" at bounding box center [541, 305] width 310 height 29
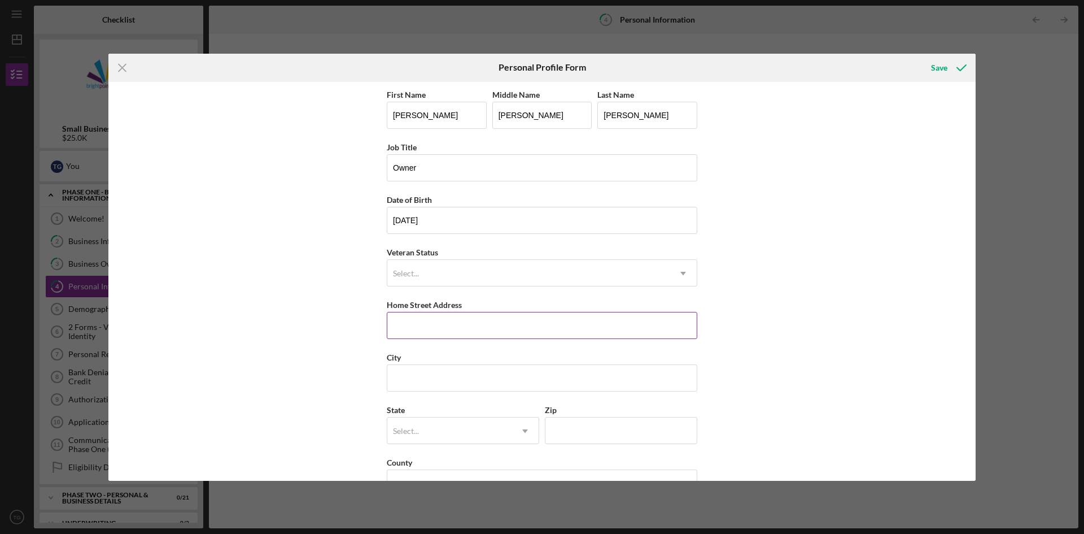
click at [464, 324] on input "Home Street Address" at bounding box center [542, 325] width 311 height 27
type input "[STREET_ADDRESS][PERSON_NAME]"
type input "[GEOGRAPHIC_DATA][PERSON_NAME]"
type input "46806"
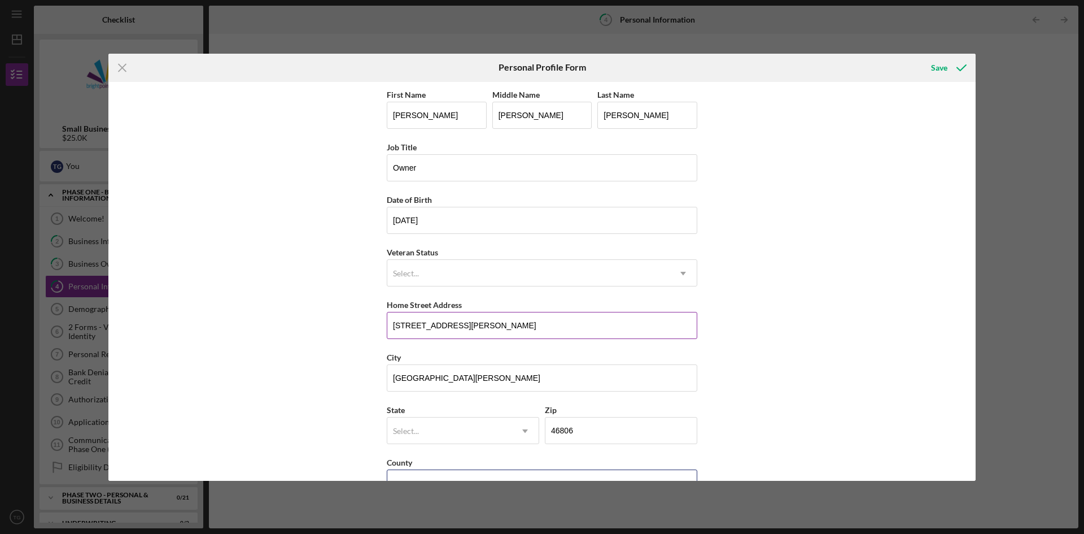
type input "IN"
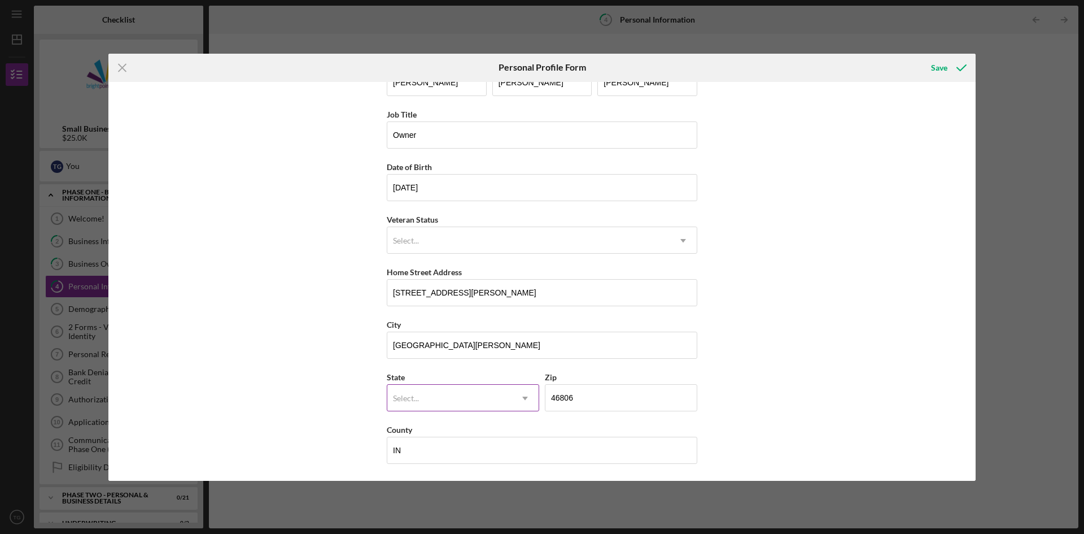
click at [512, 387] on icon "Icon/Dropdown Arrow" at bounding box center [525, 398] width 27 height 27
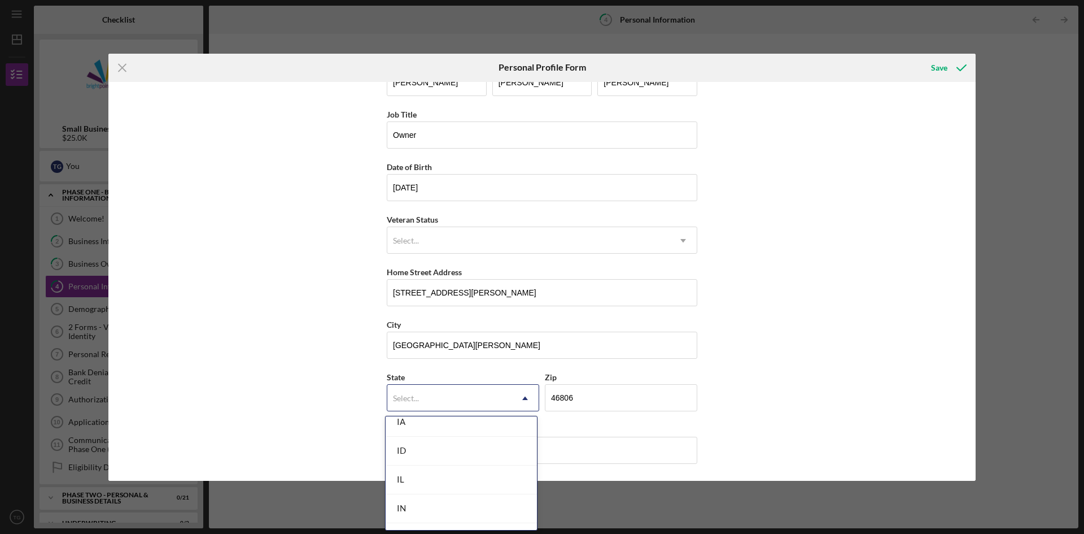
scroll to position [615, 0]
click at [451, 508] on div "IN" at bounding box center [461, 507] width 151 height 29
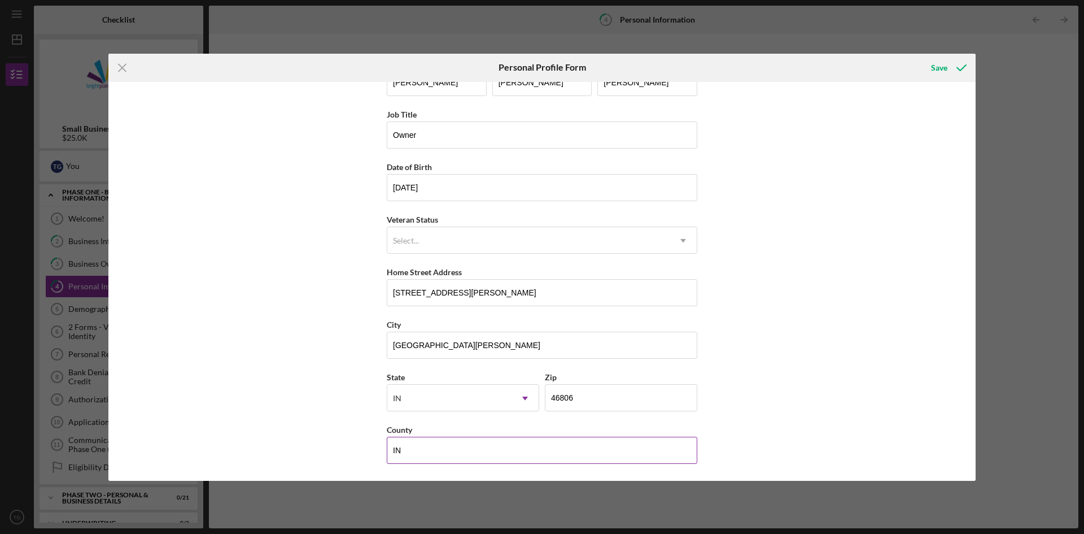
click at [454, 453] on input "IN" at bounding box center [542, 450] width 311 height 27
click at [948, 67] on icon "submit" at bounding box center [962, 68] width 28 height 28
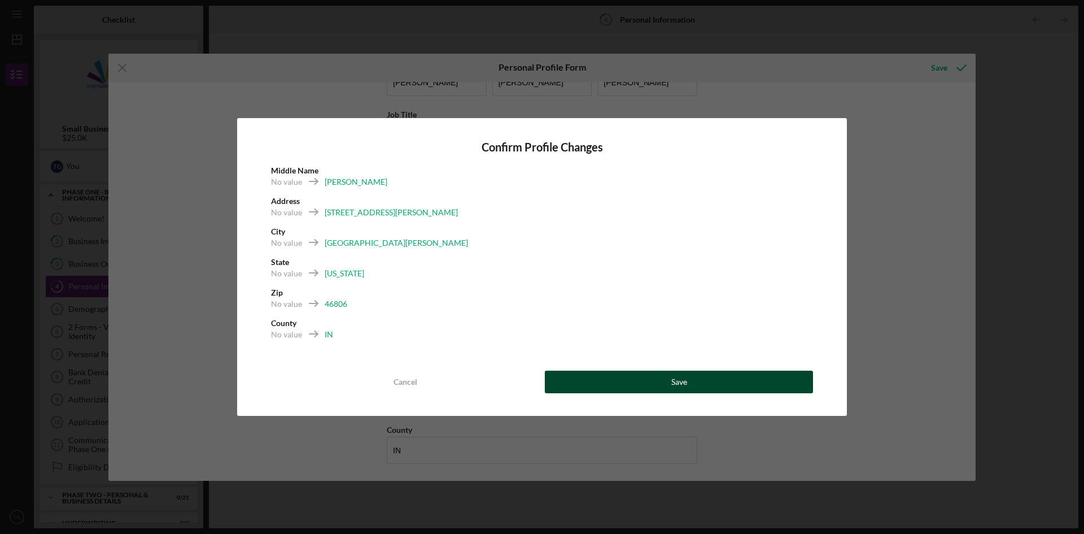
click at [661, 389] on button "Save" at bounding box center [679, 382] width 268 height 23
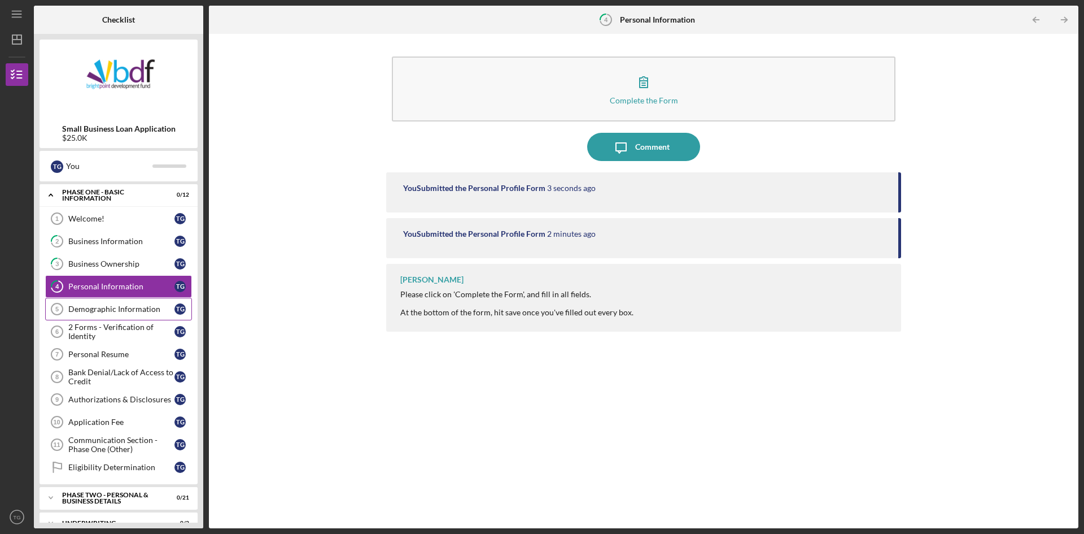
click at [133, 310] on div "Demographic Information" at bounding box center [121, 308] width 106 height 9
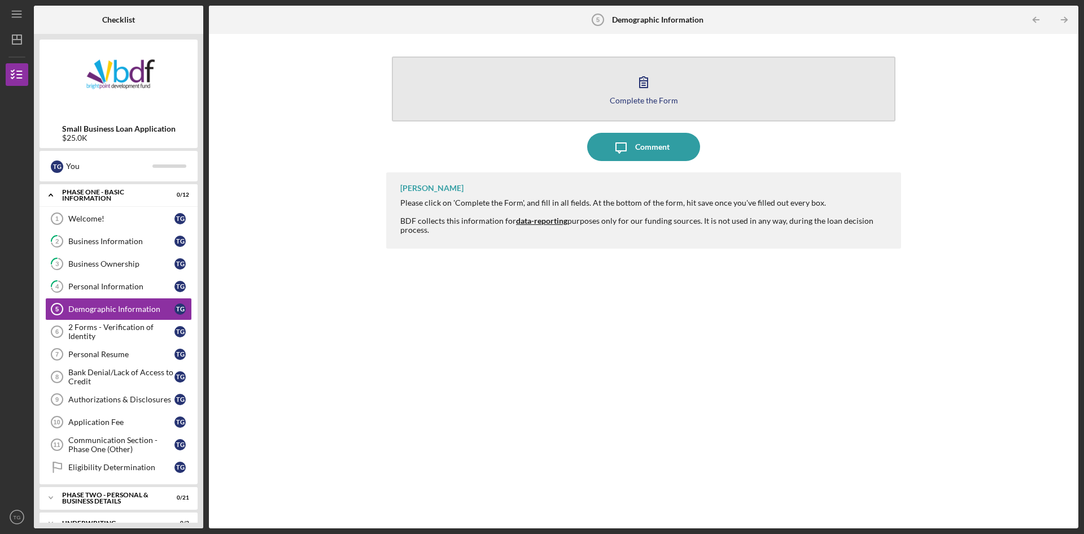
click at [591, 75] on button "Complete the Form Form" at bounding box center [644, 88] width 504 height 65
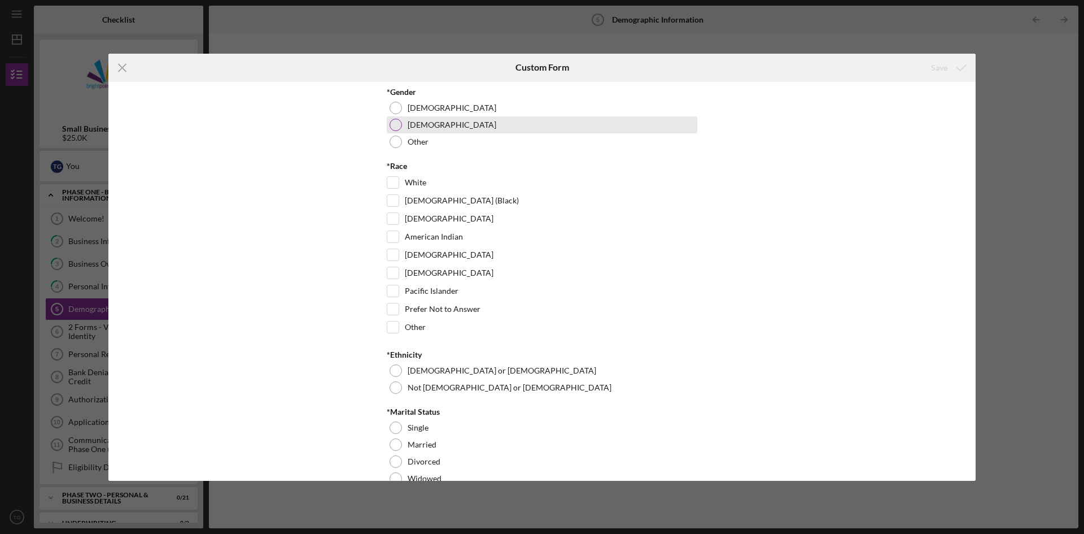
click at [430, 125] on label "[DEMOGRAPHIC_DATA]" at bounding box center [452, 124] width 89 height 9
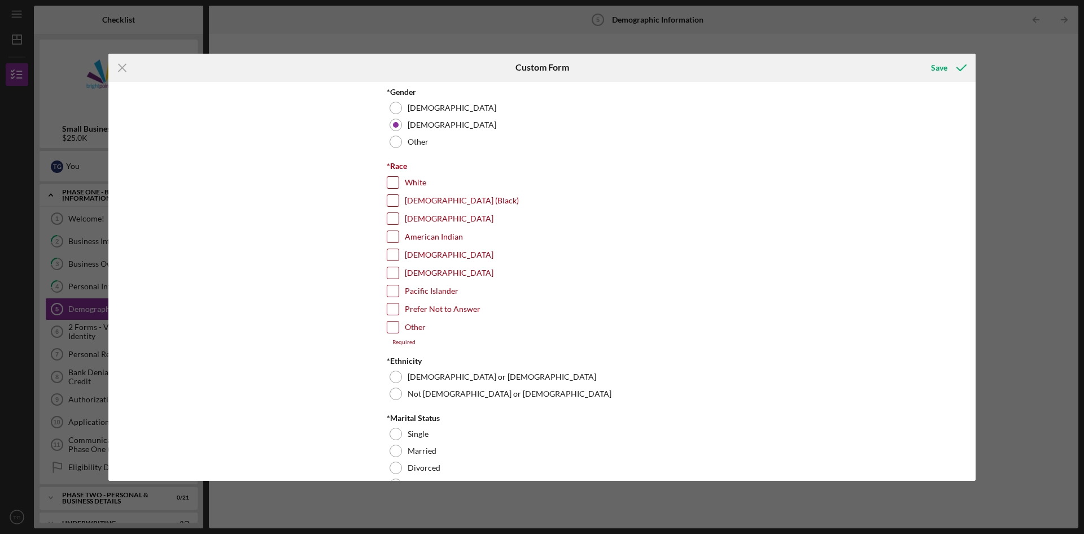
click at [429, 202] on label "[DEMOGRAPHIC_DATA] (Black)" at bounding box center [462, 200] width 114 height 11
click at [399, 202] on input "[DEMOGRAPHIC_DATA] (Black)" at bounding box center [392, 200] width 11 height 11
checkbox input "true"
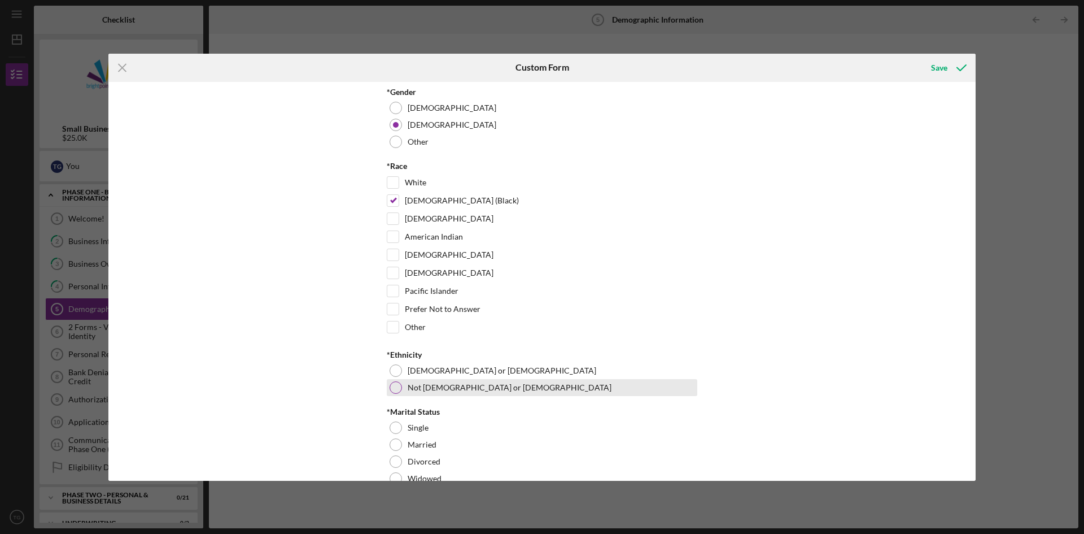
click at [450, 384] on label "Not [DEMOGRAPHIC_DATA] or [DEMOGRAPHIC_DATA]" at bounding box center [510, 387] width 204 height 9
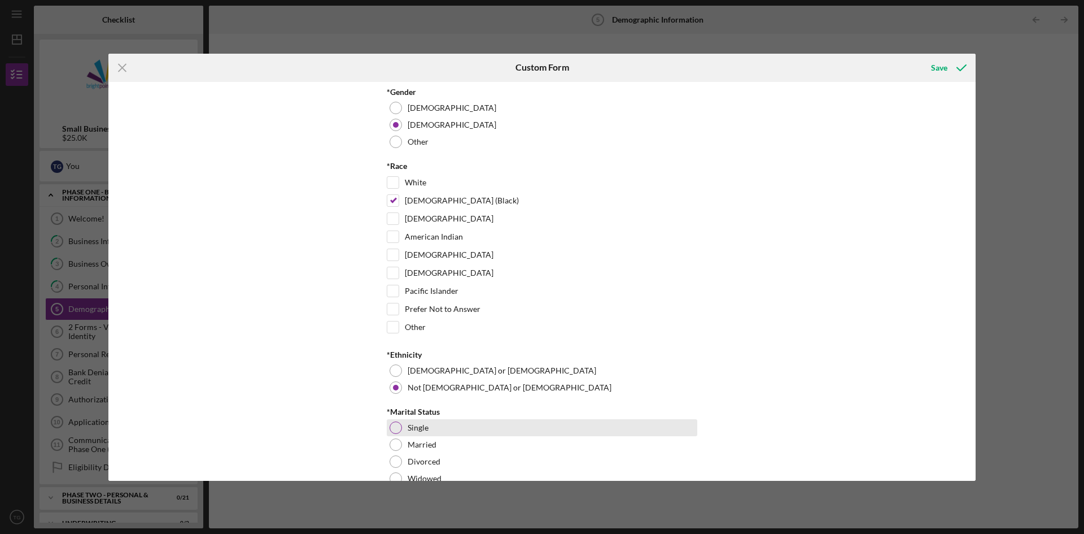
click at [404, 429] on div "Single" at bounding box center [542, 427] width 311 height 17
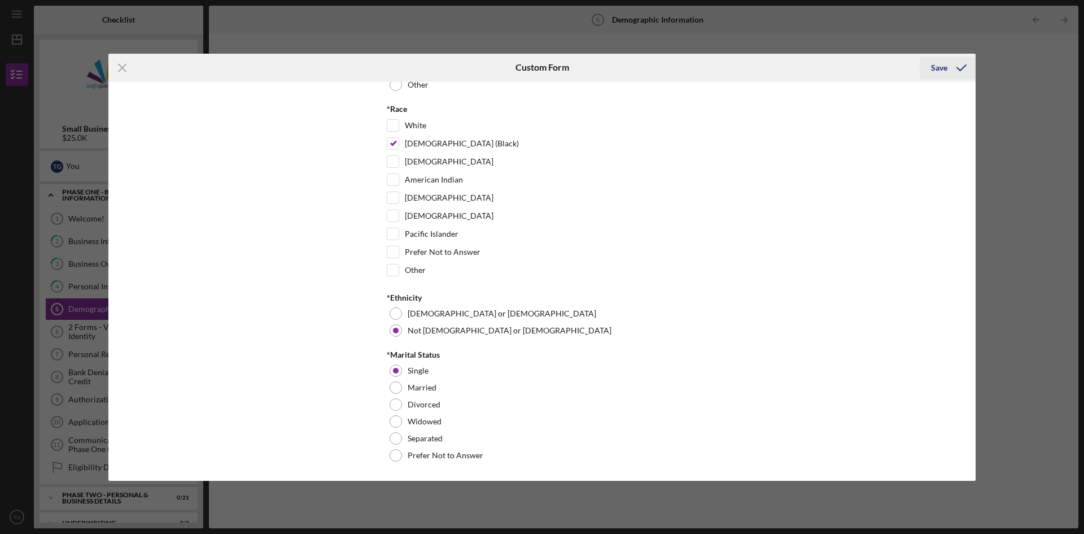
click at [938, 64] on div "Save" at bounding box center [939, 67] width 16 height 23
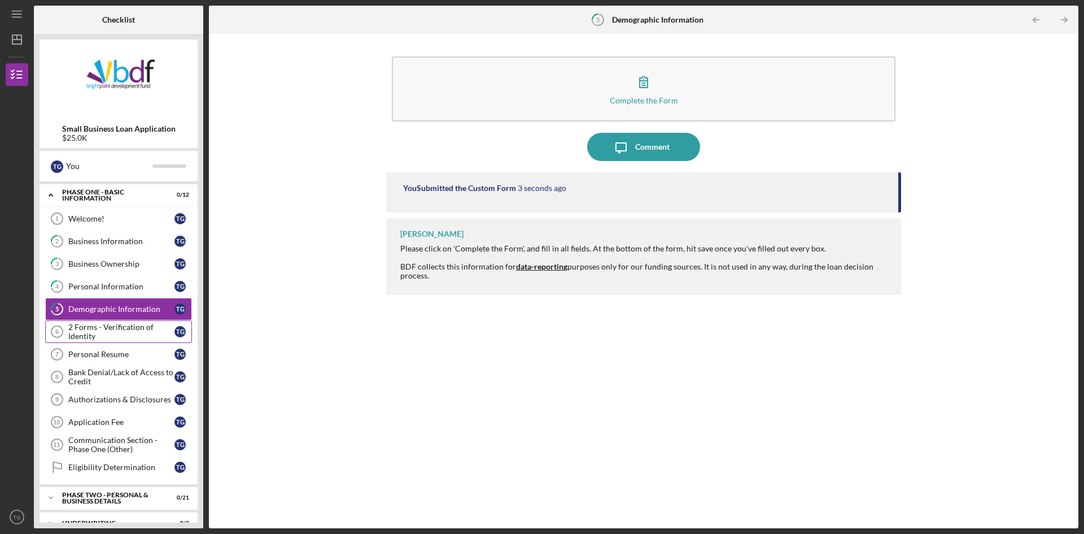
click at [131, 335] on div "2 Forms - Verification of Identity" at bounding box center [121, 332] width 106 height 18
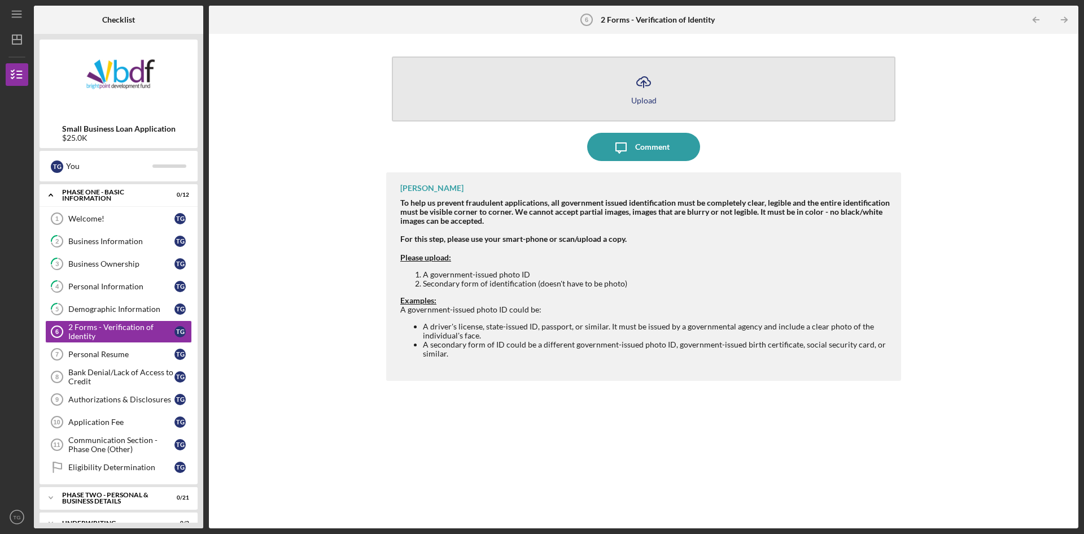
click at [608, 97] on button "Icon/Upload Upload" at bounding box center [644, 88] width 504 height 65
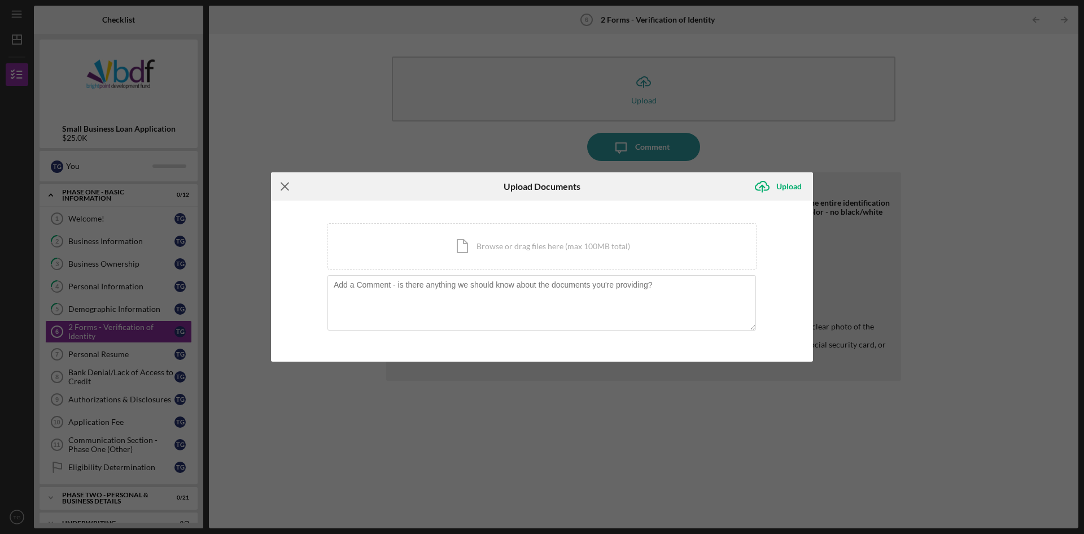
click at [284, 188] on line at bounding box center [284, 185] width 7 height 7
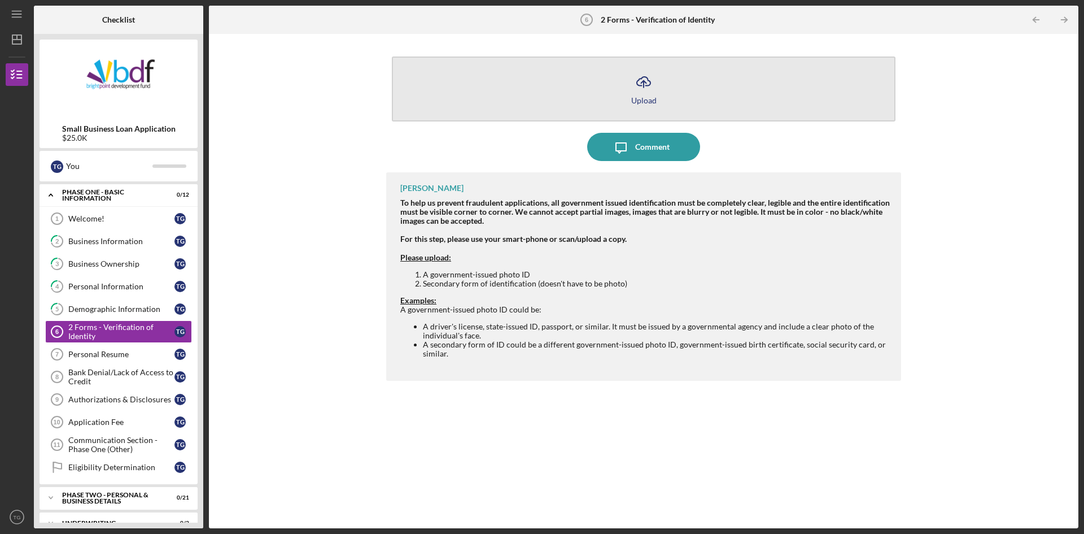
click at [646, 103] on div "Upload" at bounding box center [643, 100] width 25 height 8
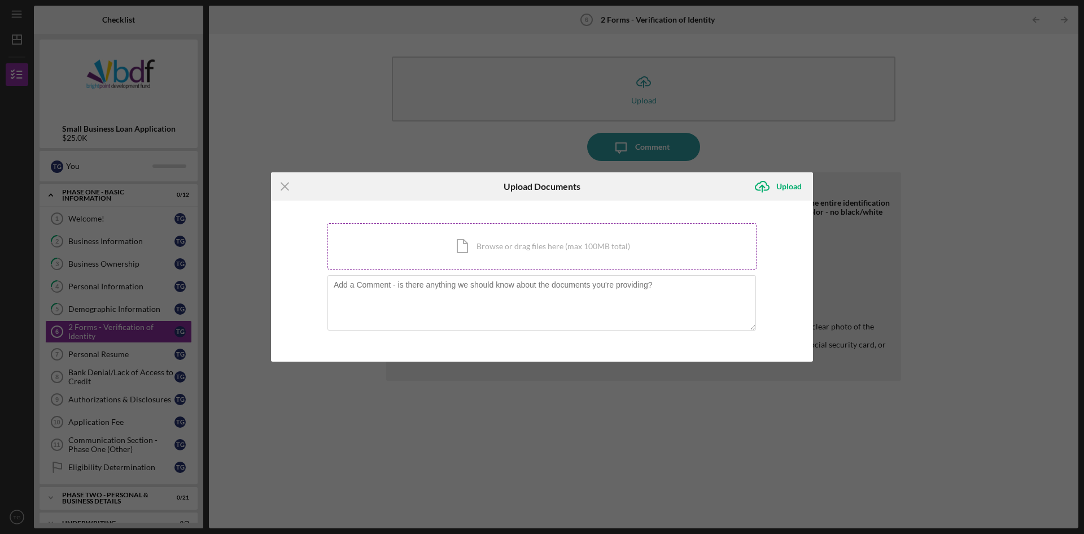
click at [522, 253] on div "Icon/Document Browse or drag files here (max 100MB total) Tap to choose files o…" at bounding box center [542, 246] width 429 height 46
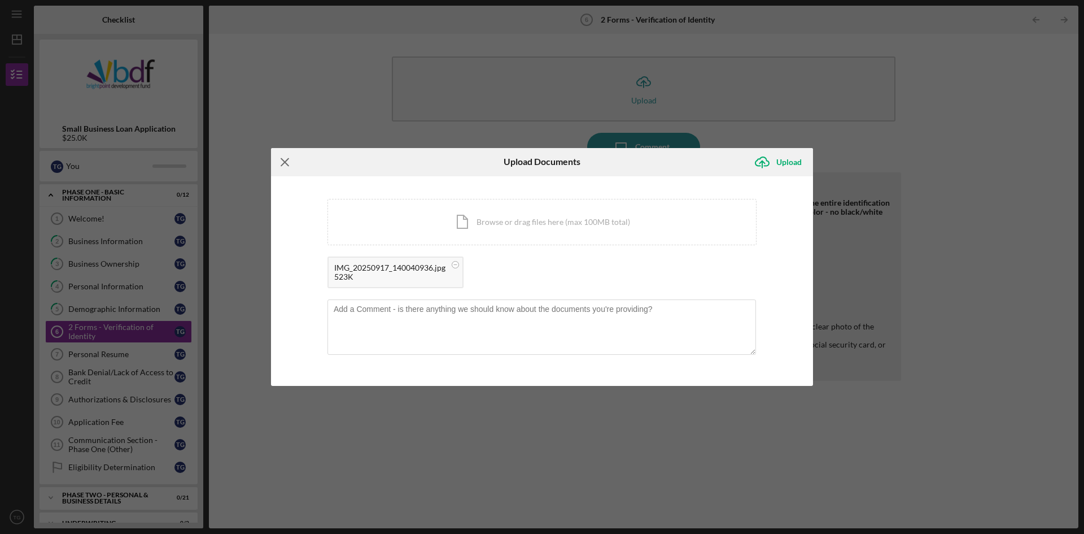
click at [285, 162] on line at bounding box center [284, 161] width 7 height 7
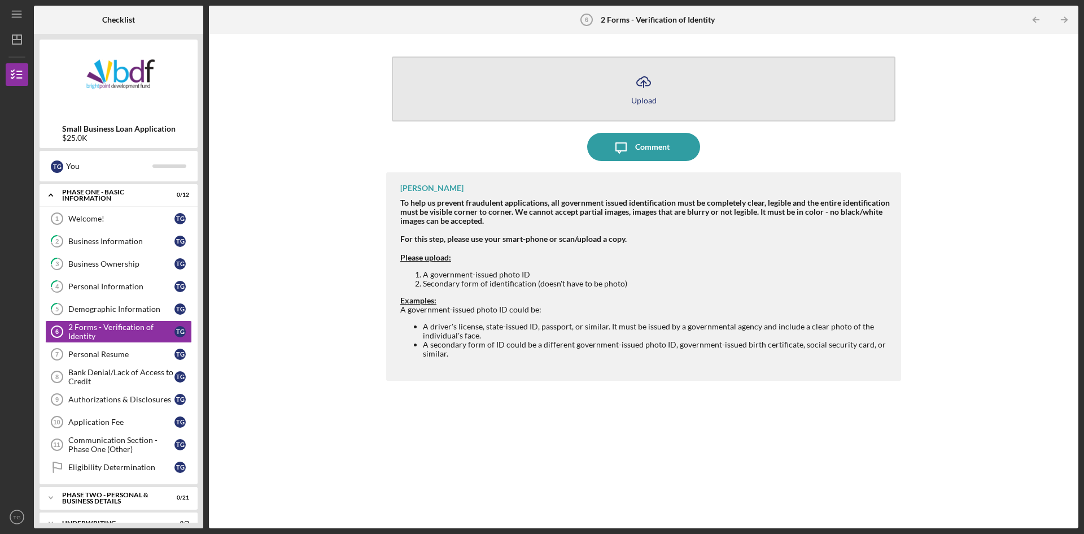
click at [647, 92] on icon "Icon/Upload" at bounding box center [644, 82] width 28 height 28
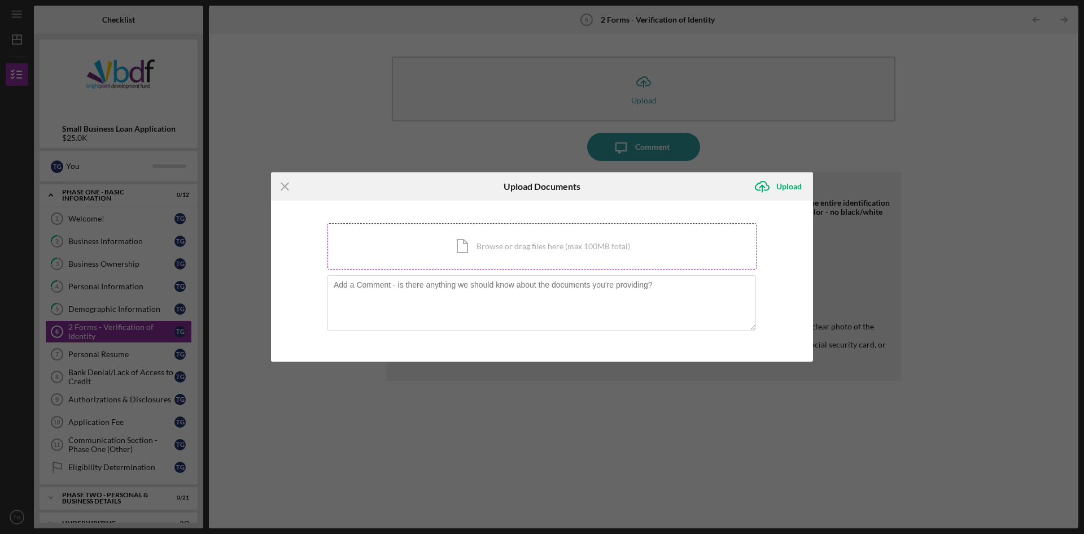
click at [477, 256] on div "Icon/Document Browse or drag files here (max 100MB total) Tap to choose files o…" at bounding box center [542, 246] width 429 height 46
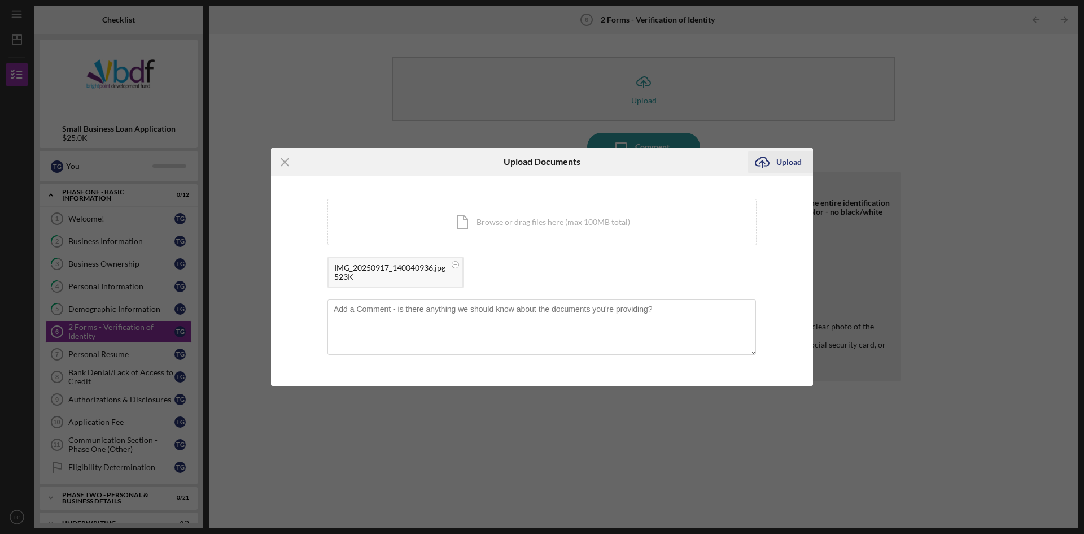
click at [775, 161] on icon "Icon/Upload" at bounding box center [762, 162] width 28 height 28
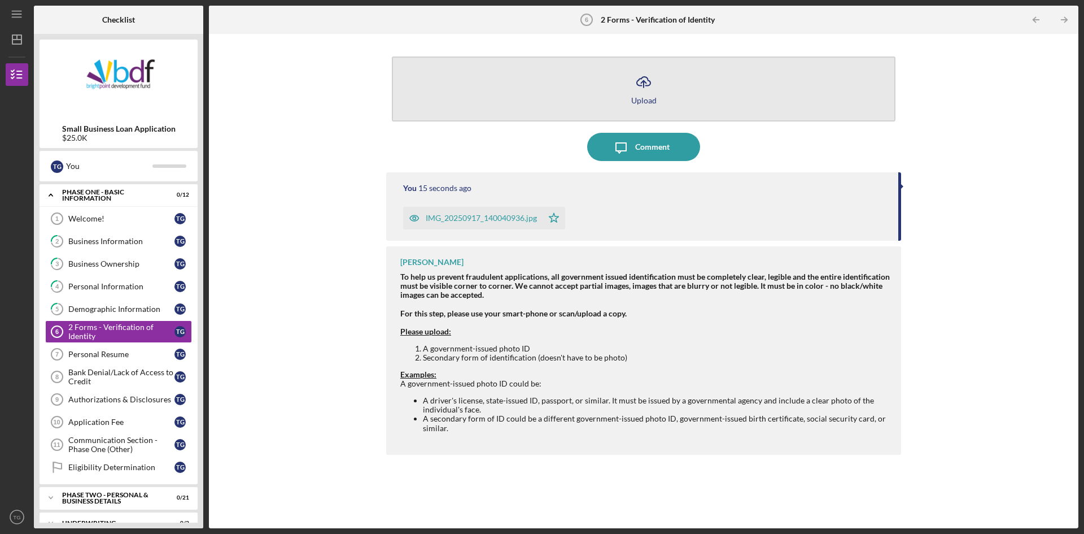
click at [639, 87] on icon "Icon/Upload" at bounding box center [644, 82] width 28 height 28
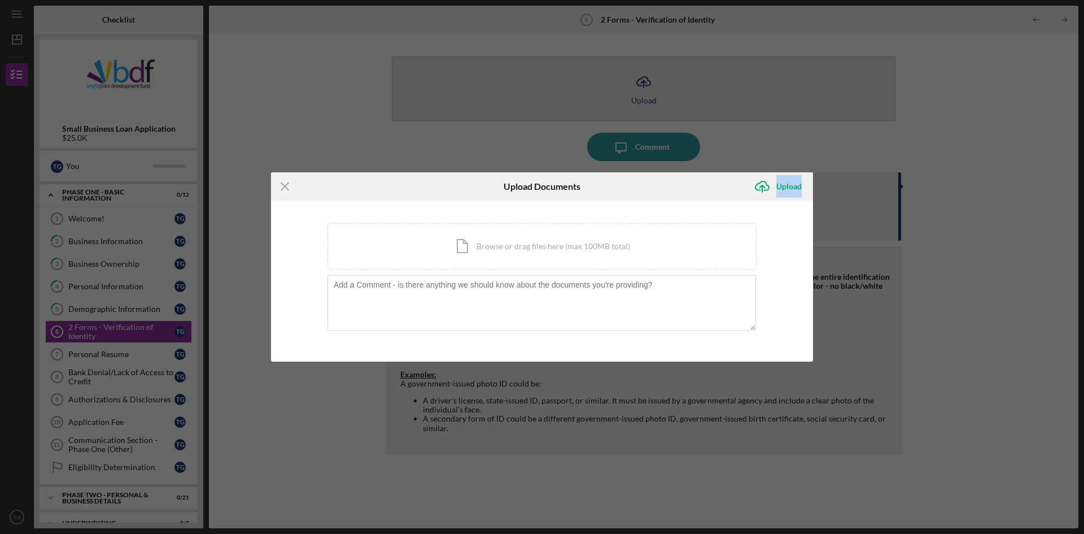
click at [639, 87] on div "Icon/Menu Close Upload Documents Icon/Upload Upload You're uploading documents …" at bounding box center [542, 267] width 1084 height 534
click at [553, 249] on div "Icon/Document Browse or drag files here (max 100MB total) Tap to choose files o…" at bounding box center [542, 246] width 429 height 46
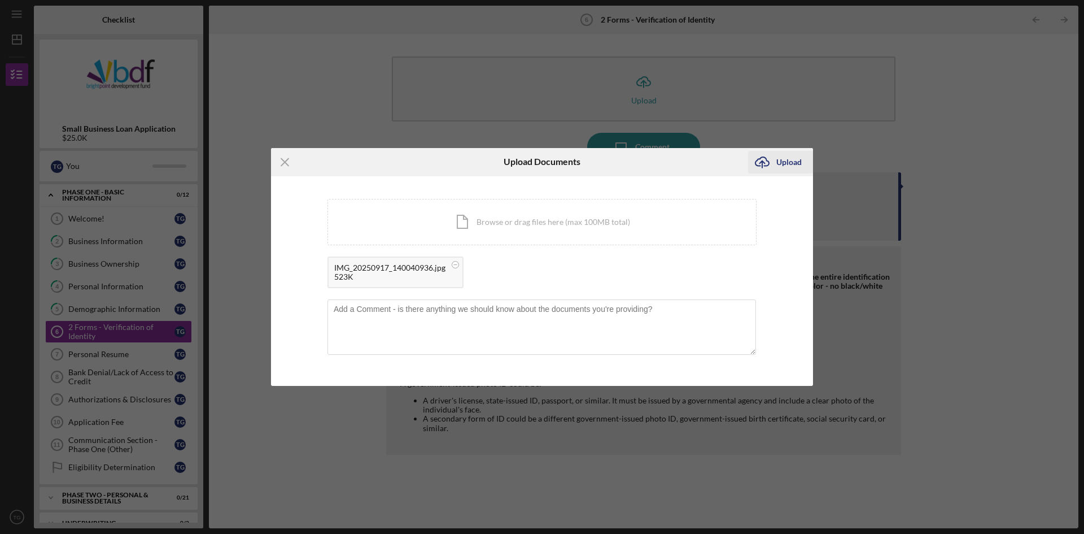
click at [774, 163] on icon "Icon/Upload" at bounding box center [762, 162] width 28 height 28
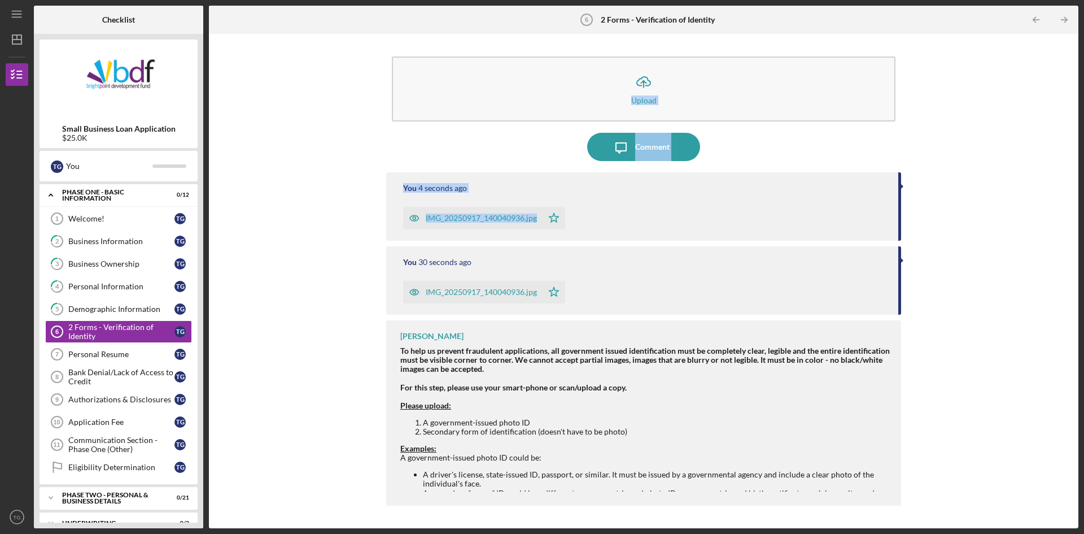
drag, startPoint x: 1084, startPoint y: 110, endPoint x: 1084, endPoint y: 219, distance: 109.6
click at [1084, 219] on div "Icon/Menu 2 Forms - Verification of Identity 6 2 Forms - Verification of Identi…" at bounding box center [542, 267] width 1084 height 534
click at [1050, 204] on div "Icon/Upload Upload Icon/Message Comment You 5 seconds ago IMG_20250917_14004093…" at bounding box center [644, 281] width 859 height 483
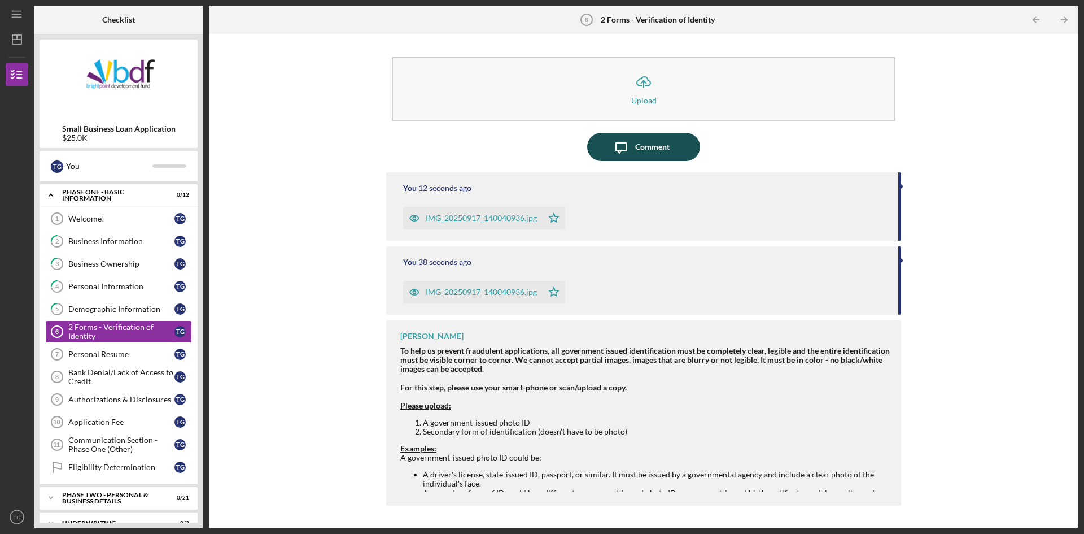
click at [670, 150] on button "Icon/Message Comment" at bounding box center [643, 147] width 113 height 28
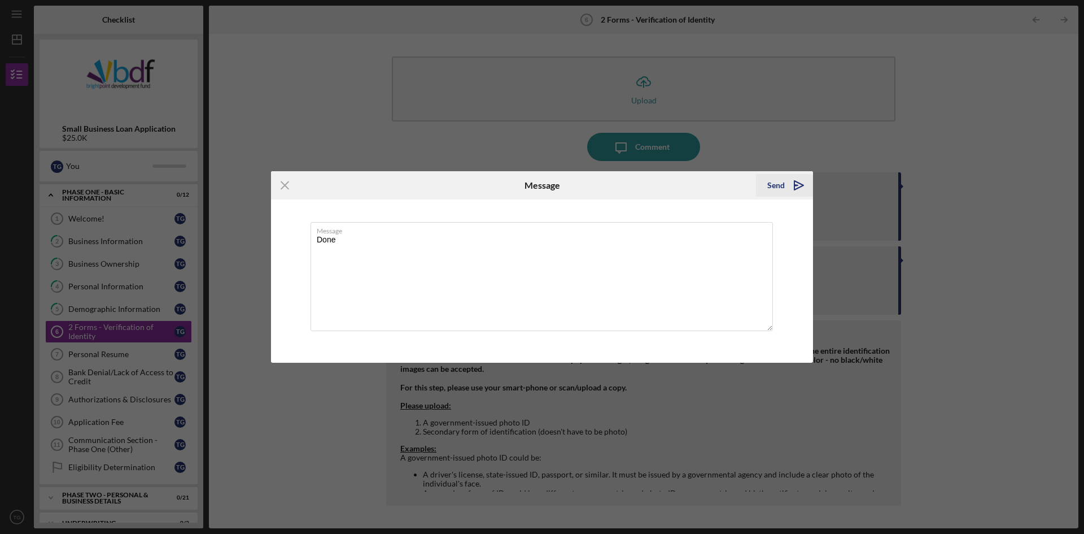
type textarea "Done"
click at [802, 185] on polygon "submit" at bounding box center [799, 185] width 9 height 9
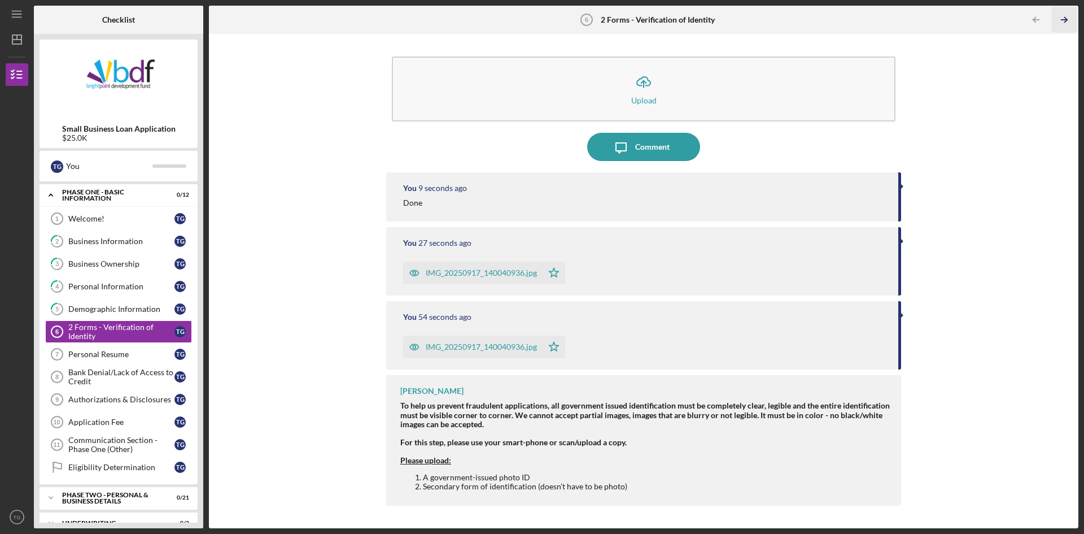
click at [1065, 18] on polyline "button" at bounding box center [1066, 20] width 3 height 5
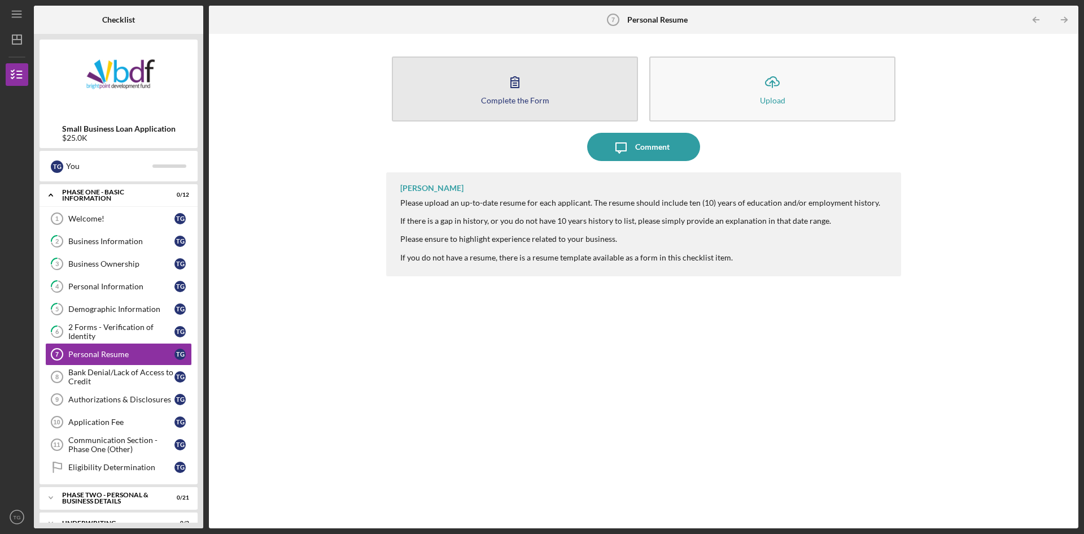
click at [578, 99] on button "Complete the Form Form" at bounding box center [515, 88] width 246 height 65
